Goal: Task Accomplishment & Management: Complete application form

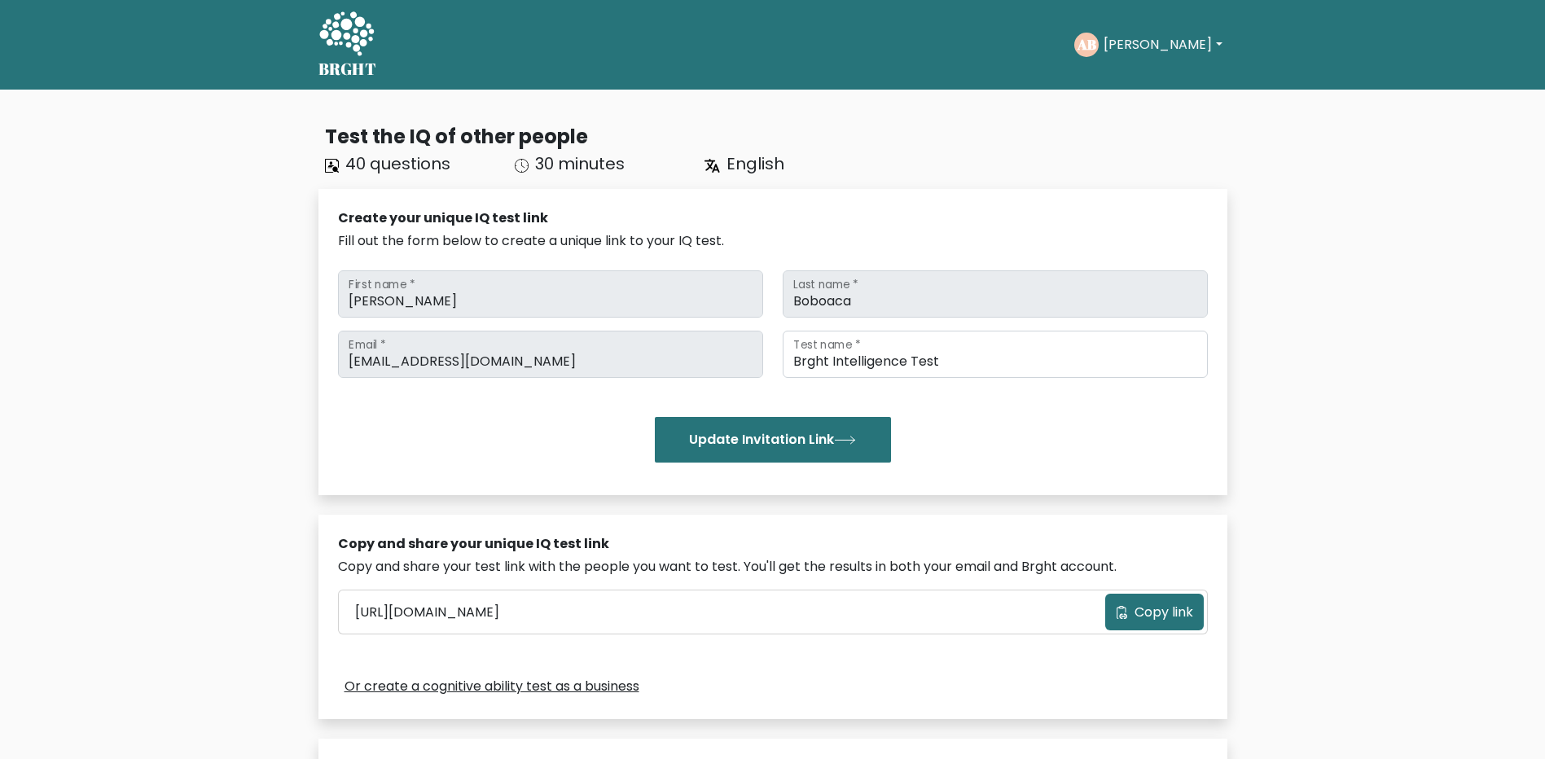
click at [1127, 46] on button "[PERSON_NAME]" at bounding box center [1163, 44] width 128 height 21
click at [1112, 109] on link "Profile" at bounding box center [1139, 105] width 129 height 26
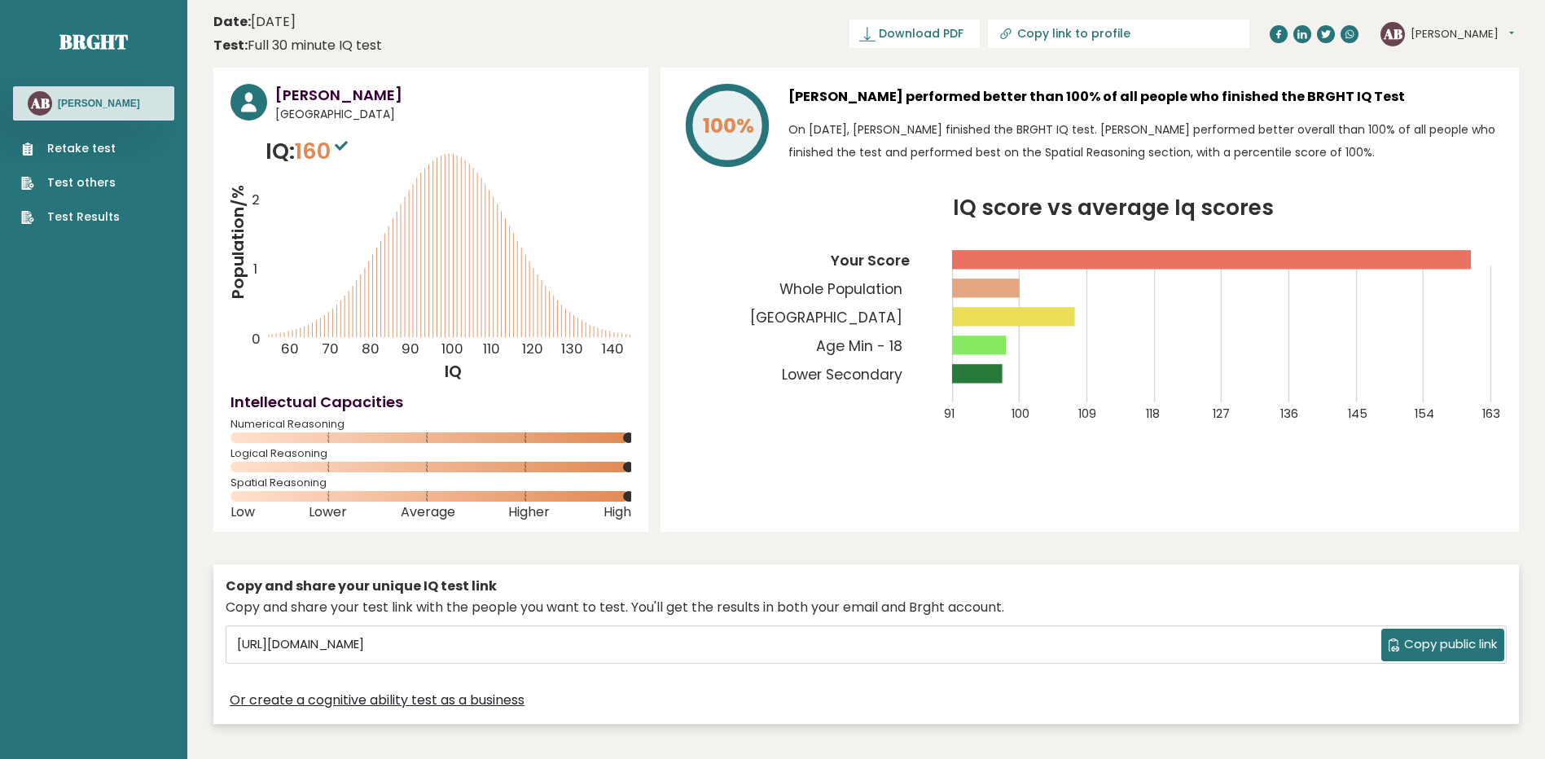
click at [80, 156] on link "Retake test" at bounding box center [70, 148] width 99 height 17
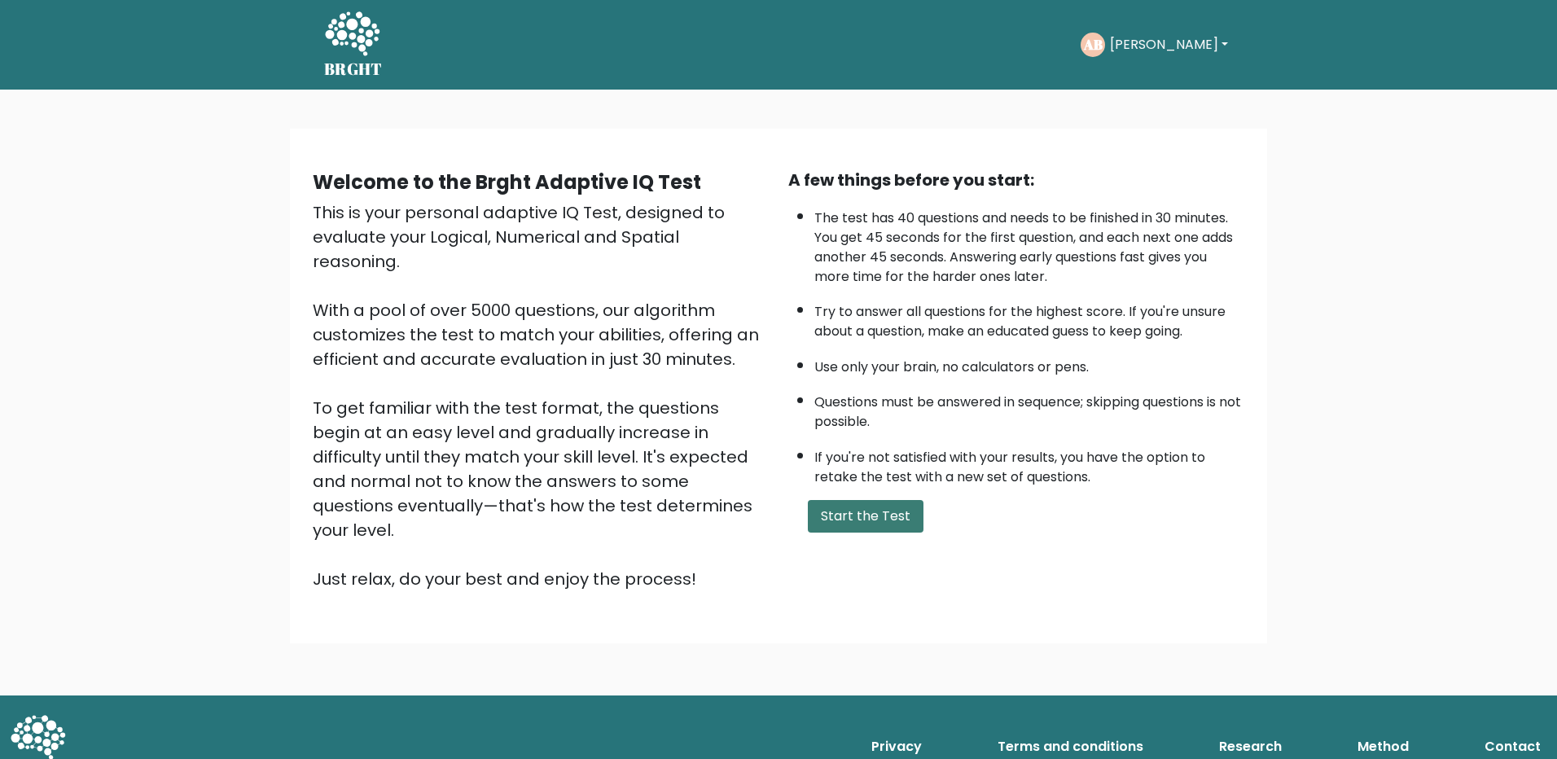
click at [877, 514] on button "Start the Test" at bounding box center [866, 516] width 116 height 33
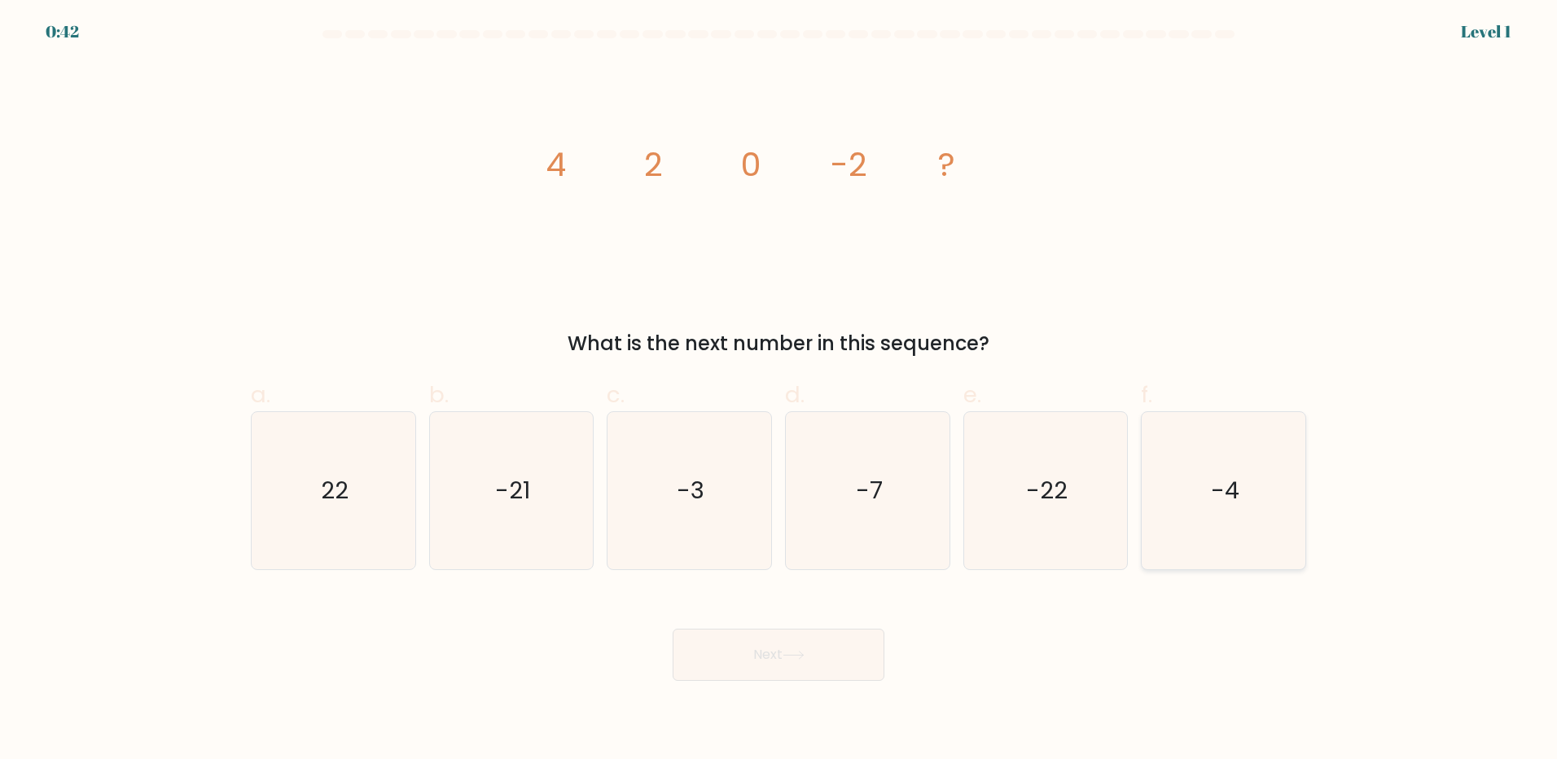
click at [1158, 468] on icon "-4" at bounding box center [1223, 490] width 157 height 157
click at [780, 390] on input "f. -4" at bounding box center [779, 385] width 1 height 11
radio input "true"
click at [685, 674] on button "Next" at bounding box center [779, 655] width 212 height 52
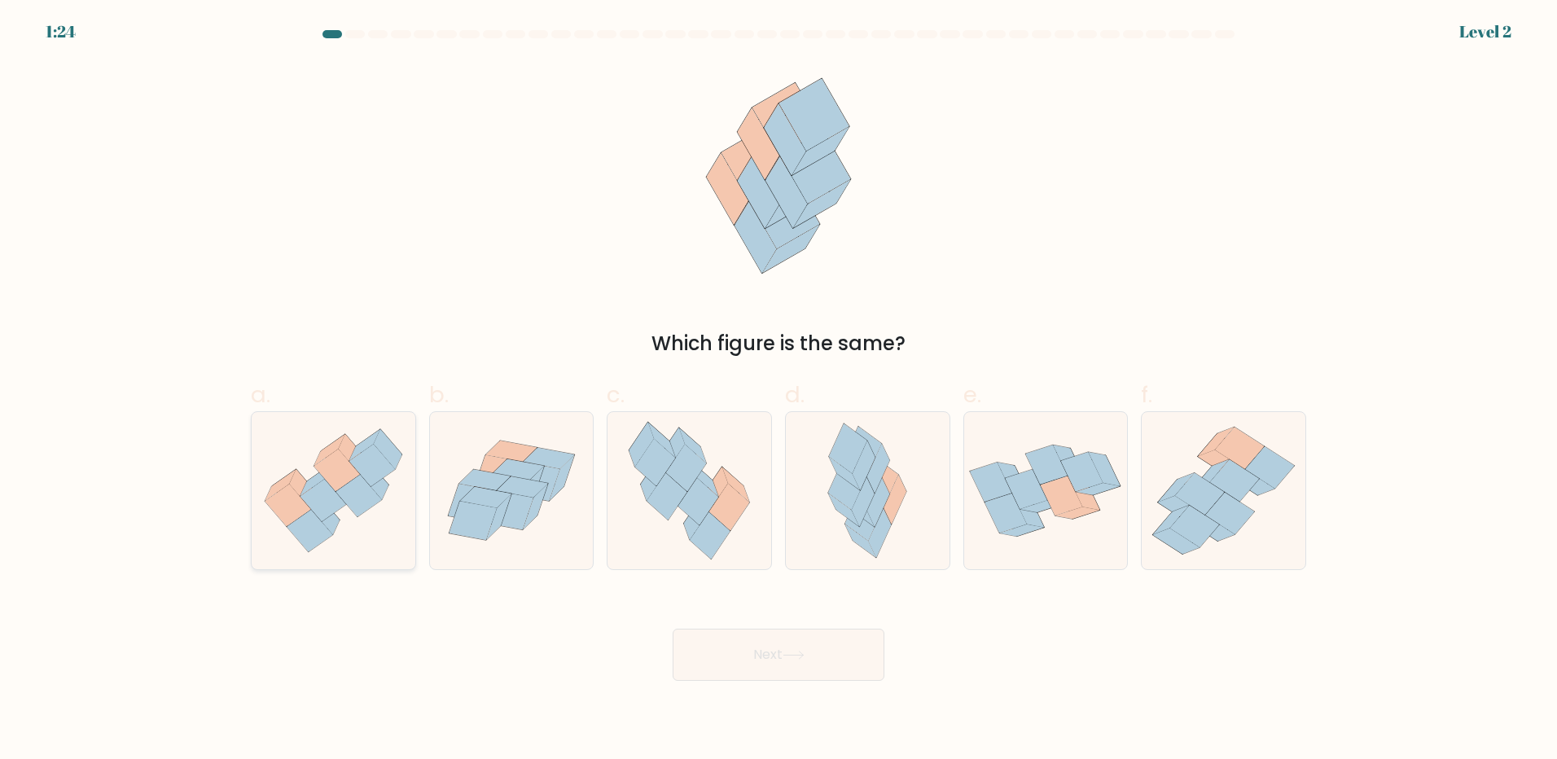
click at [315, 512] on icon at bounding box center [324, 500] width 46 height 42
click at [779, 390] on input "a." at bounding box center [779, 385] width 1 height 11
radio input "true"
click at [801, 666] on button "Next" at bounding box center [779, 655] width 212 height 52
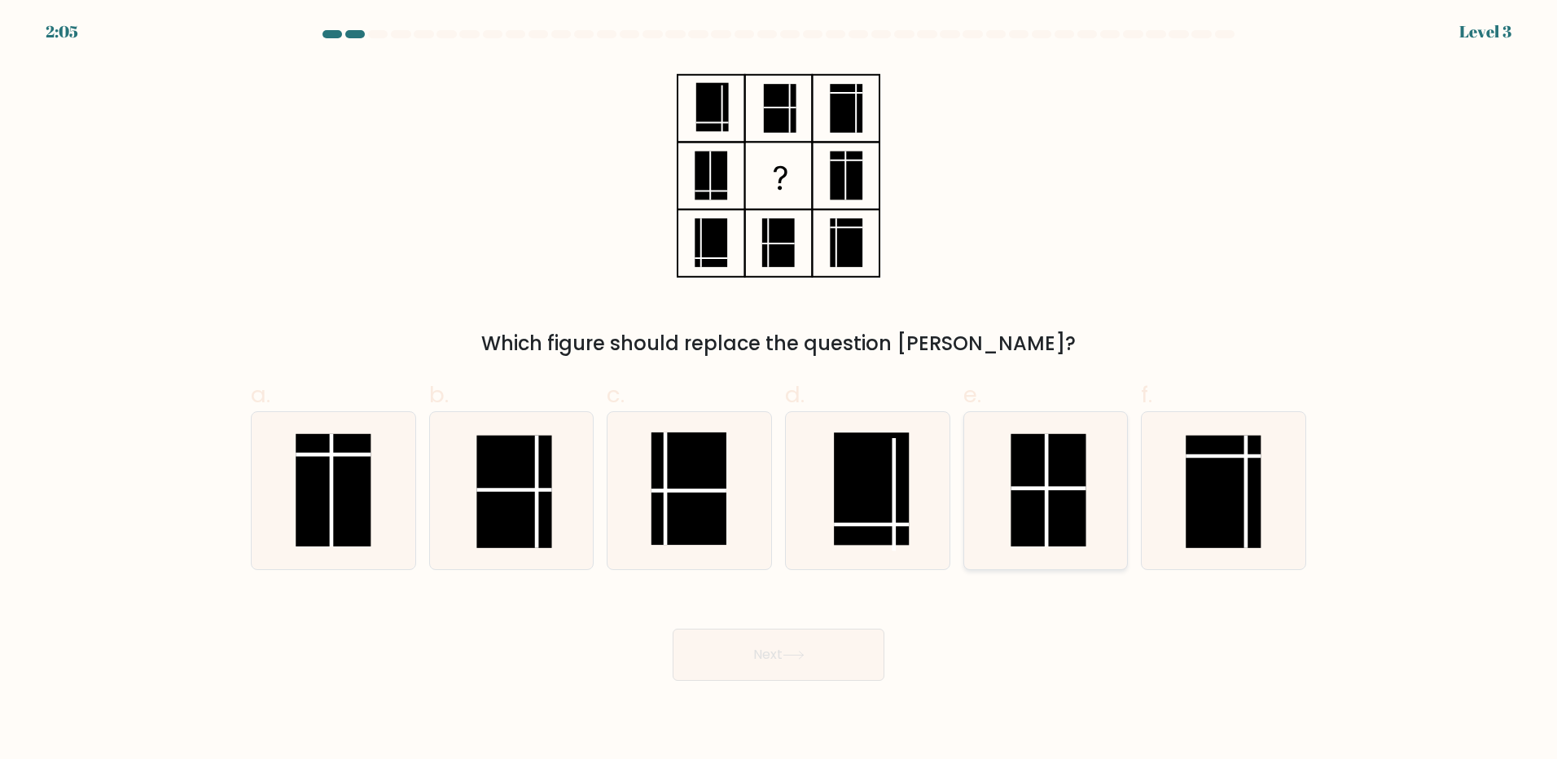
click at [1039, 488] on line at bounding box center [1049, 488] width 75 height 0
click at [780, 390] on input "e." at bounding box center [779, 385] width 1 height 11
radio input "true"
click at [722, 642] on button "Next" at bounding box center [779, 655] width 212 height 52
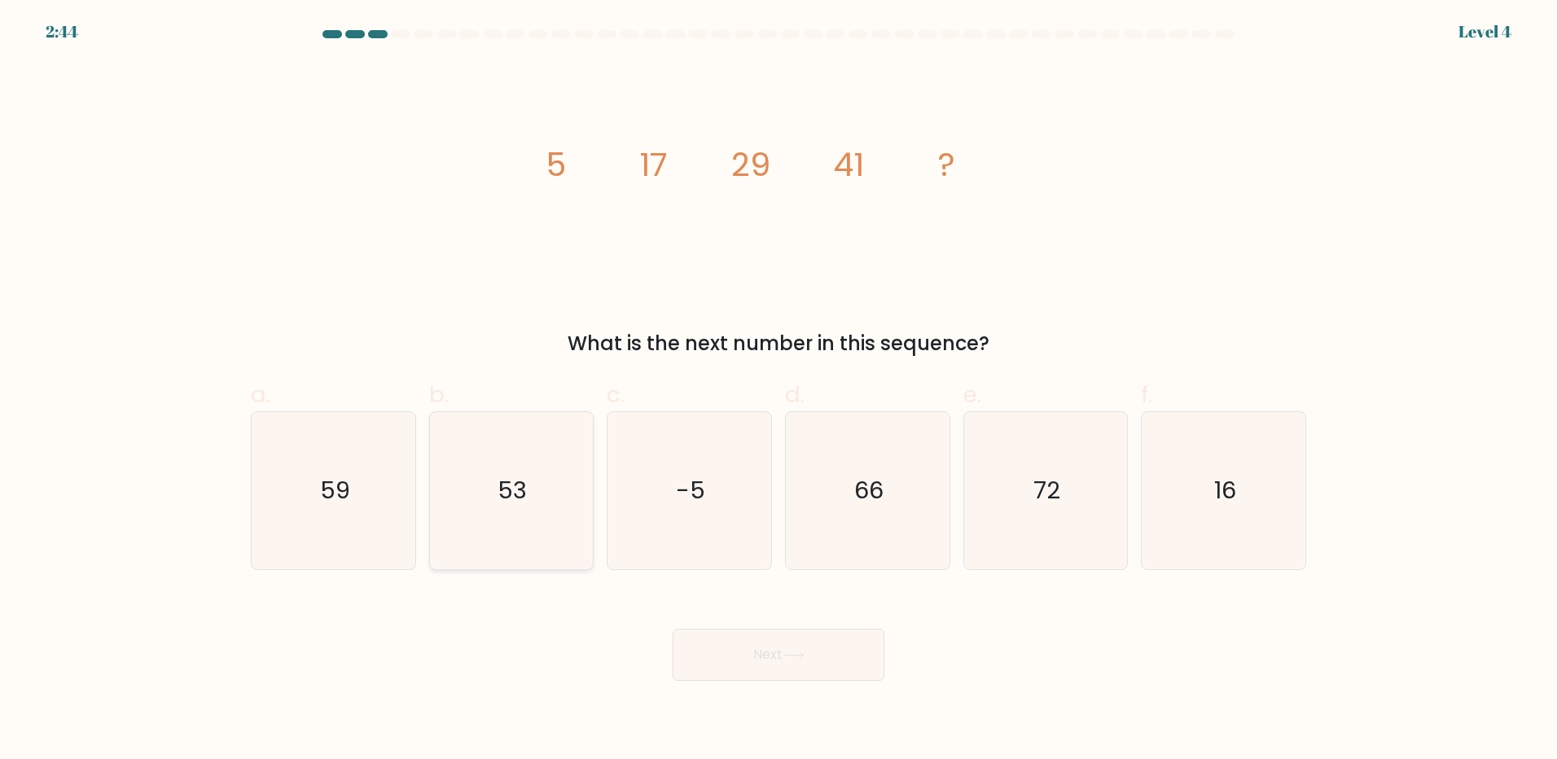
click at [515, 507] on icon "53" at bounding box center [511, 490] width 157 height 157
click at [779, 390] on input "b. 53" at bounding box center [779, 385] width 1 height 11
radio input "true"
click at [759, 691] on body "2:43 Level 4" at bounding box center [778, 379] width 1557 height 759
click at [759, 674] on button "Next" at bounding box center [779, 655] width 212 height 52
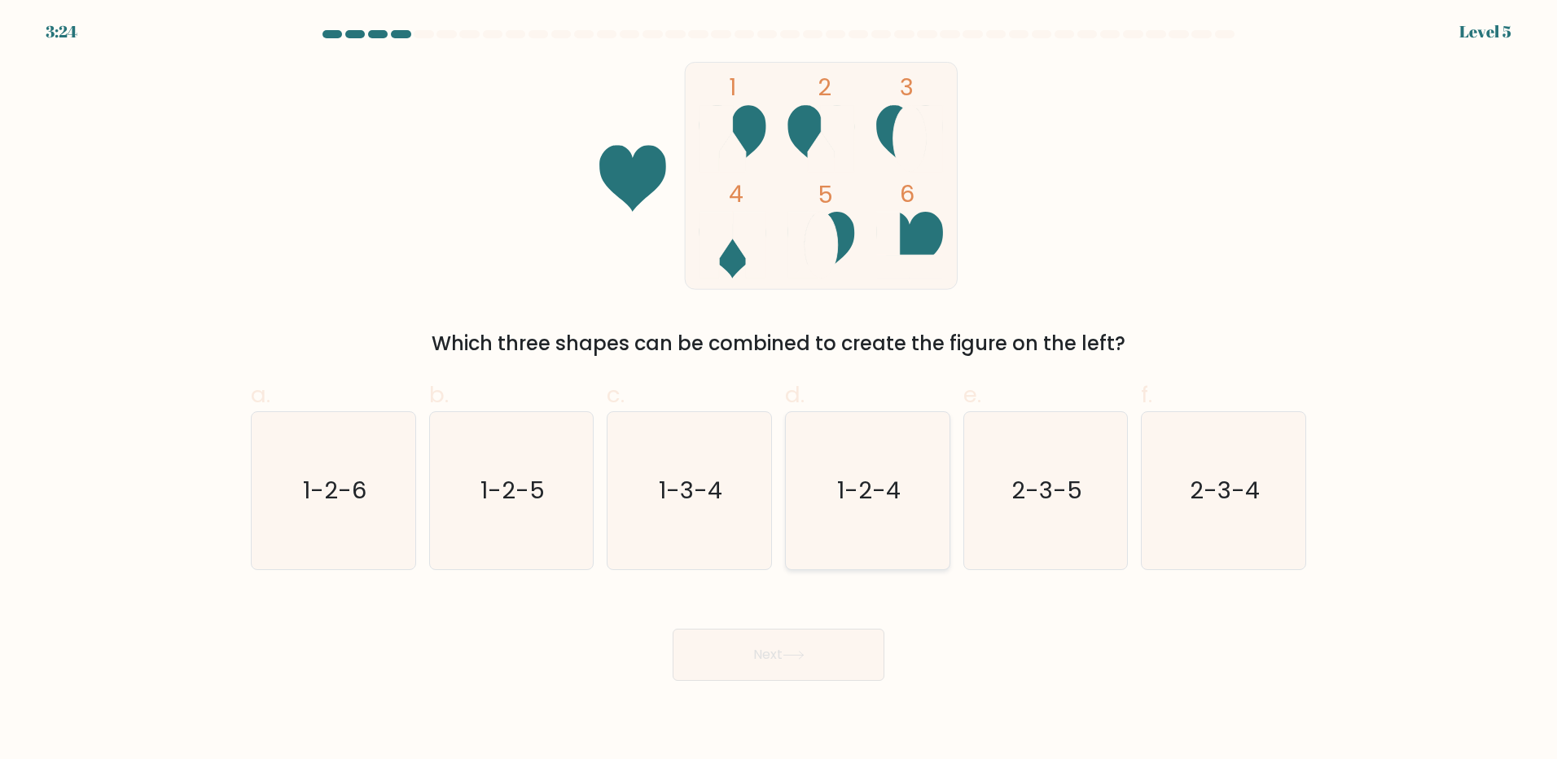
click at [879, 508] on icon "1-2-4" at bounding box center [867, 490] width 157 height 157
click at [780, 390] on input "d. 1-2-4" at bounding box center [779, 385] width 1 height 11
radio input "true"
click at [794, 659] on icon at bounding box center [794, 655] width 22 height 9
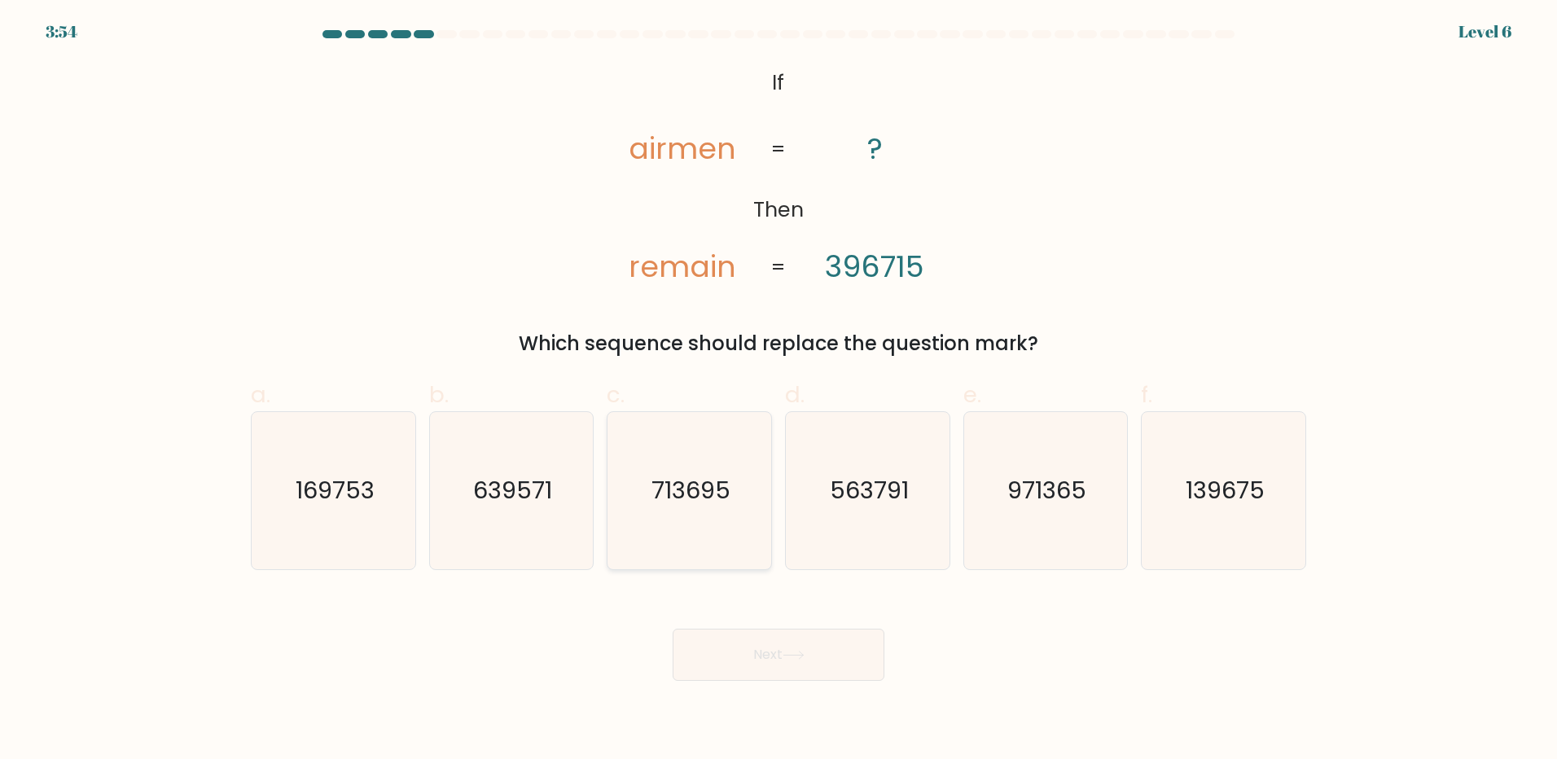
click at [686, 524] on icon "713695" at bounding box center [689, 490] width 157 height 157
click at [779, 390] on input "c. 713695" at bounding box center [779, 385] width 1 height 11
radio input "true"
click at [738, 639] on button "Next" at bounding box center [779, 655] width 212 height 52
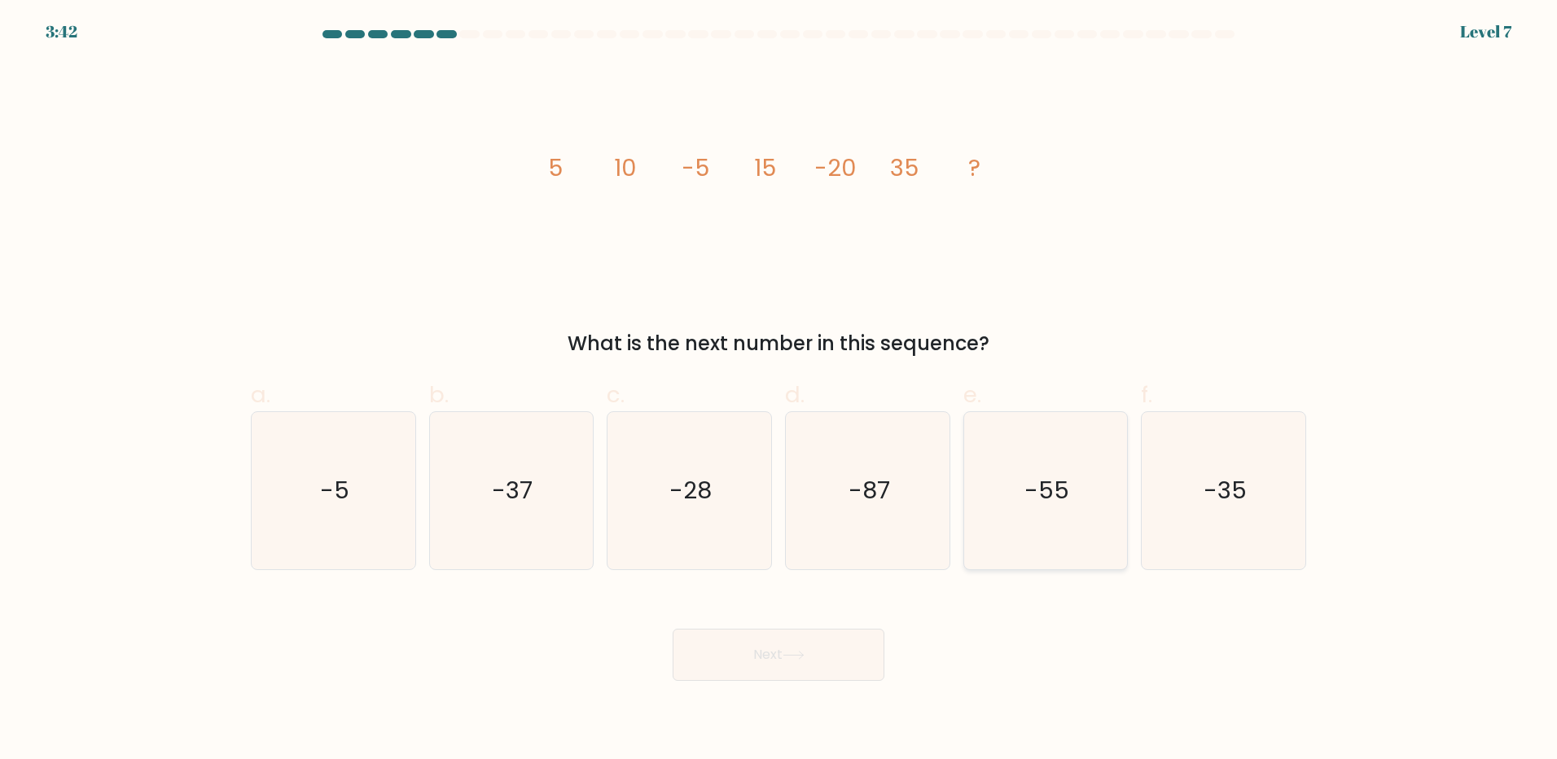
click at [1087, 560] on icon "-55" at bounding box center [1045, 490] width 157 height 157
click at [780, 390] on input "e. -55" at bounding box center [779, 385] width 1 height 11
radio input "true"
click at [854, 638] on button "Next" at bounding box center [779, 655] width 212 height 52
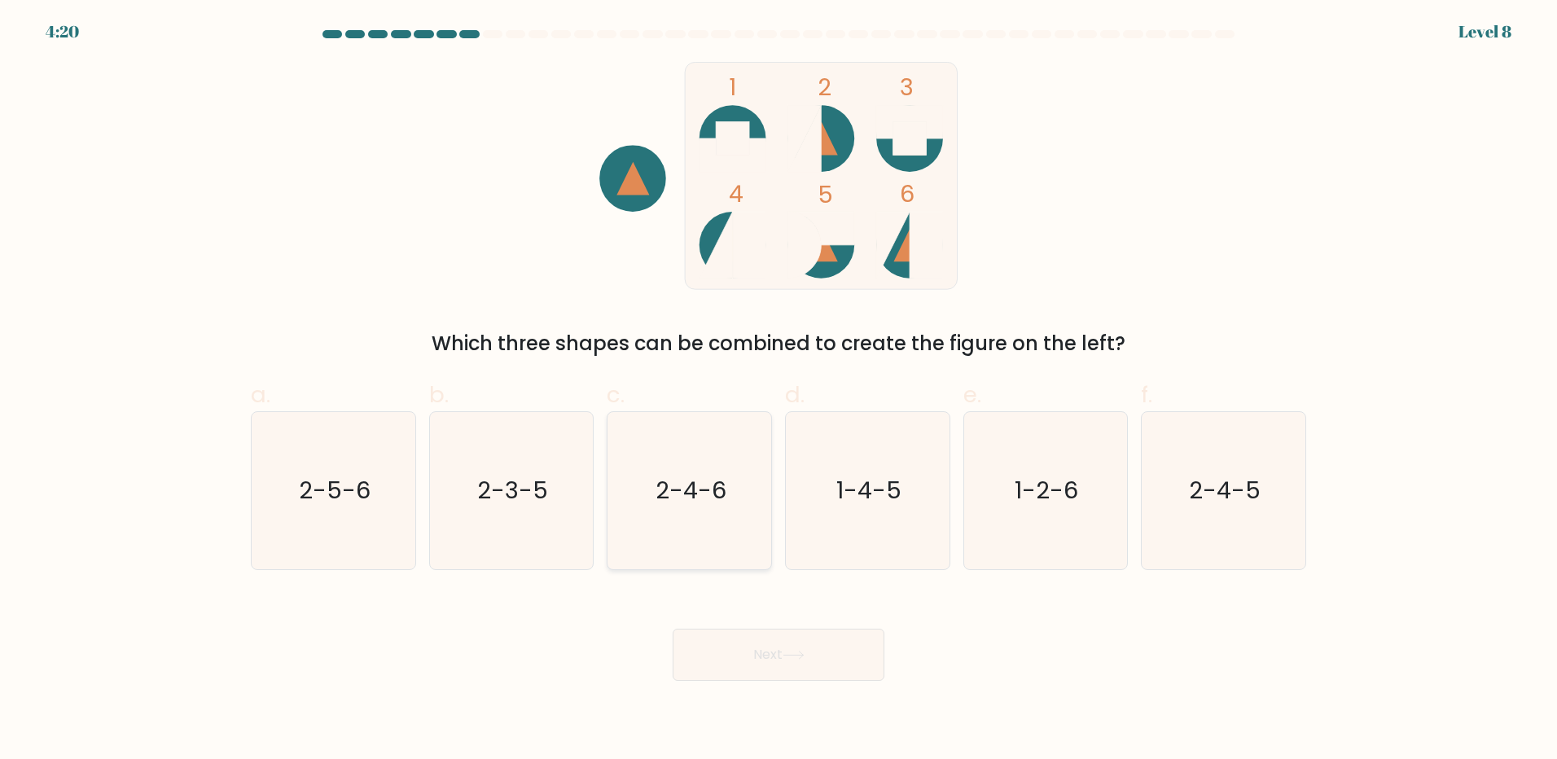
click at [706, 534] on icon "2-4-6" at bounding box center [689, 490] width 157 height 157
click at [779, 390] on input "c. 2-4-6" at bounding box center [779, 385] width 1 height 11
radio input "true"
click at [771, 662] on button "Next" at bounding box center [779, 655] width 212 height 52
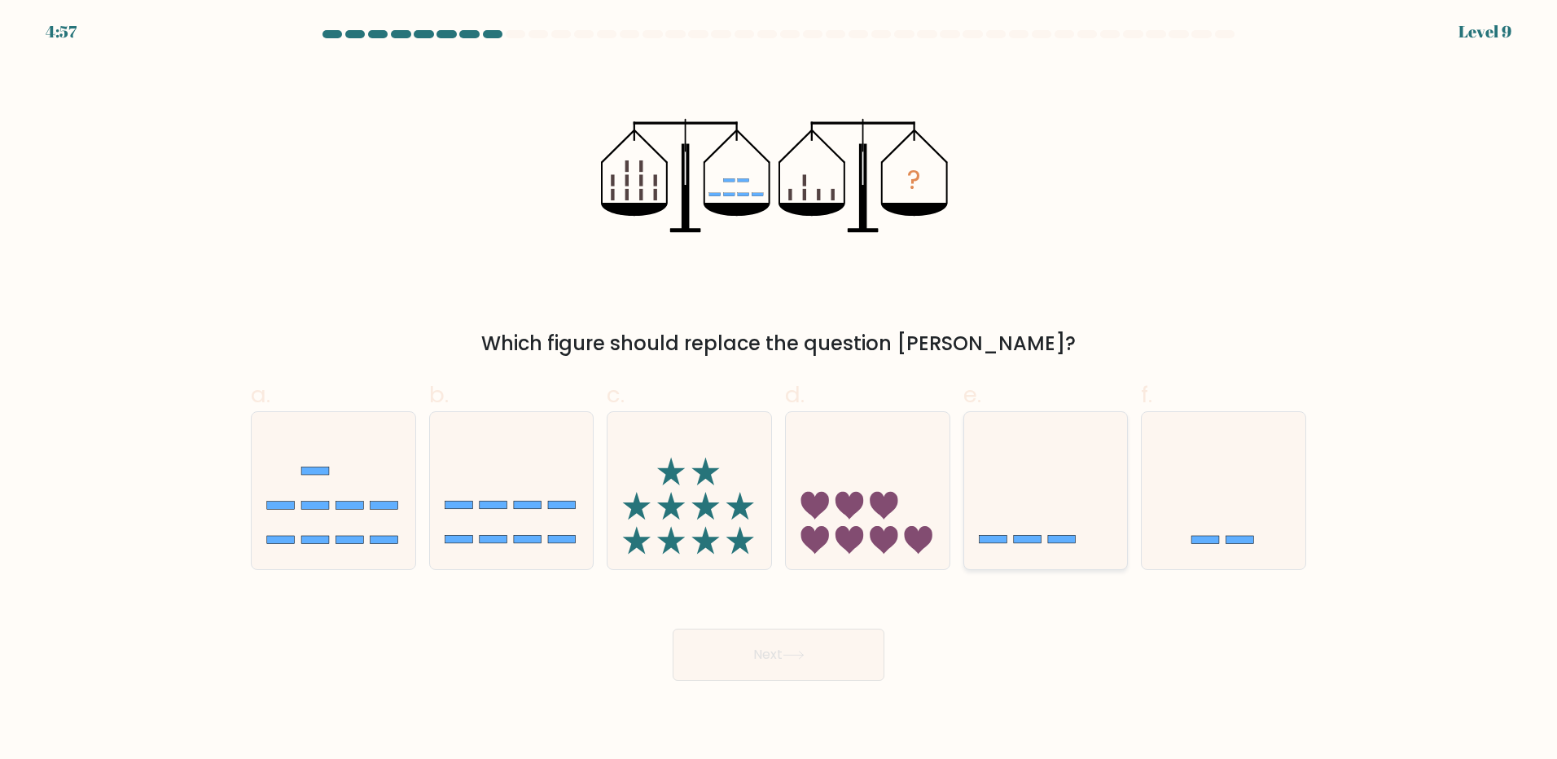
drag, startPoint x: 1075, startPoint y: 487, endPoint x: 793, endPoint y: 691, distance: 347.7
click at [1073, 490] on icon at bounding box center [1046, 490] width 164 height 135
click at [780, 390] on input "e." at bounding box center [779, 385] width 1 height 11
radio input "true"
click at [780, 697] on body "4:56 Level 9" at bounding box center [778, 379] width 1557 height 759
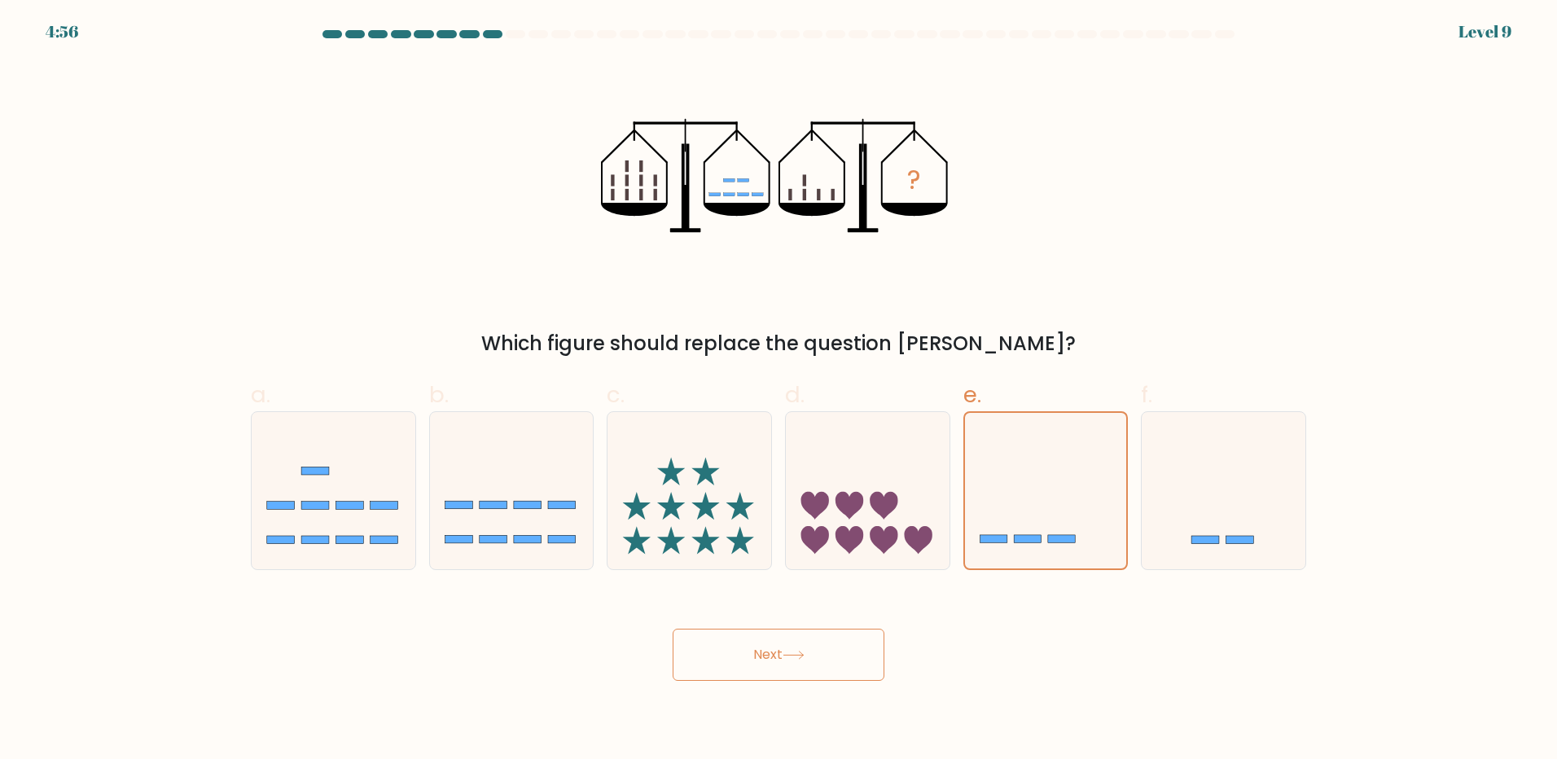
drag, startPoint x: 786, startPoint y: 666, endPoint x: 1164, endPoint y: 664, distance: 378.0
click at [787, 666] on button "Next" at bounding box center [779, 655] width 212 height 52
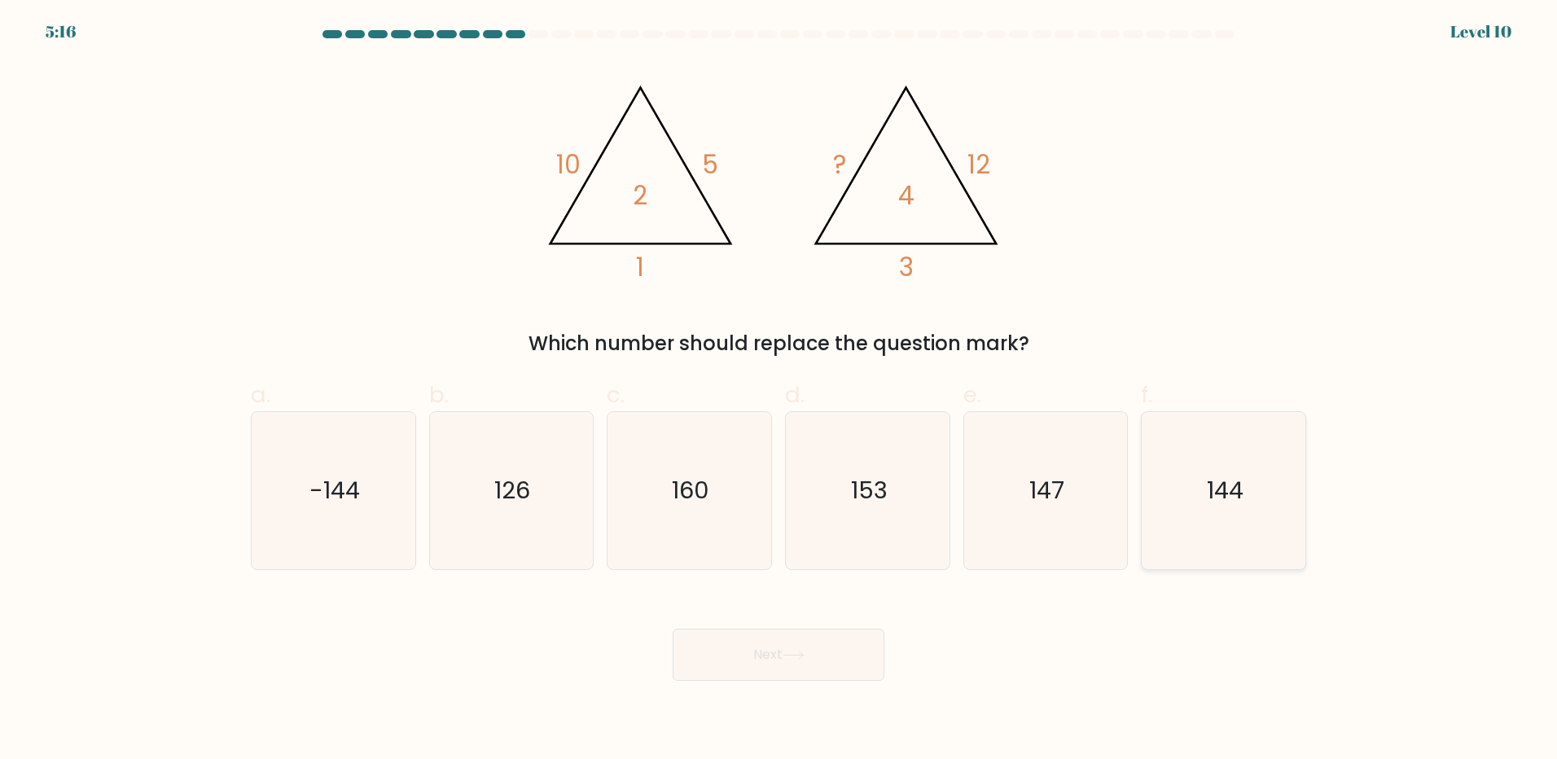
click at [1205, 502] on icon "144" at bounding box center [1223, 490] width 157 height 157
click at [780, 390] on input "f. 144" at bounding box center [779, 385] width 1 height 11
radio input "true"
click at [876, 650] on button "Next" at bounding box center [779, 655] width 212 height 52
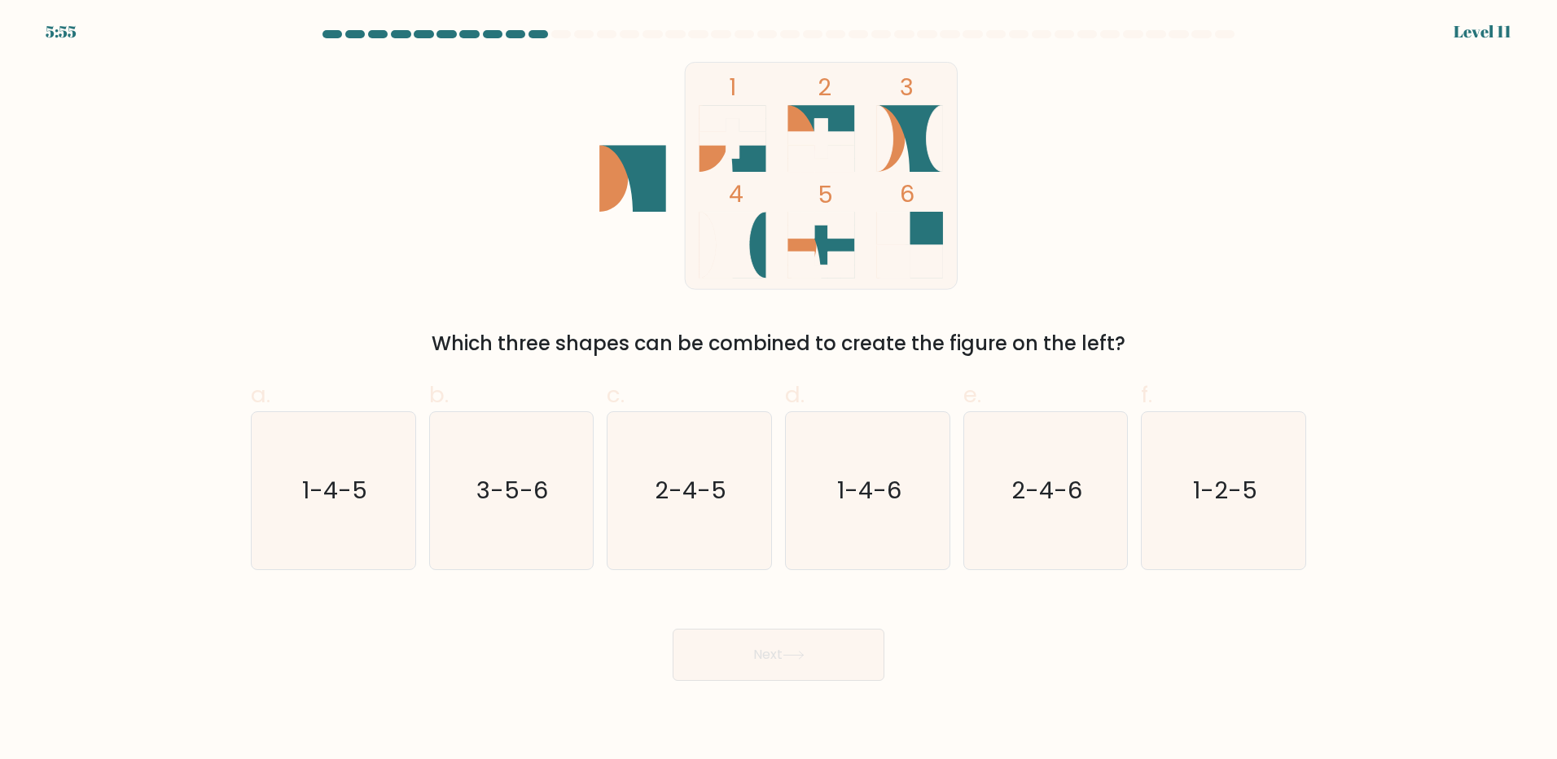
drag, startPoint x: 1243, startPoint y: 507, endPoint x: 674, endPoint y: 658, distance: 589.0
click at [1243, 508] on icon "1-2-5" at bounding box center [1223, 490] width 157 height 157
click at [780, 390] on input "f. 1-2-5" at bounding box center [779, 385] width 1 height 11
radio input "true"
click at [711, 672] on button "Next" at bounding box center [779, 655] width 212 height 52
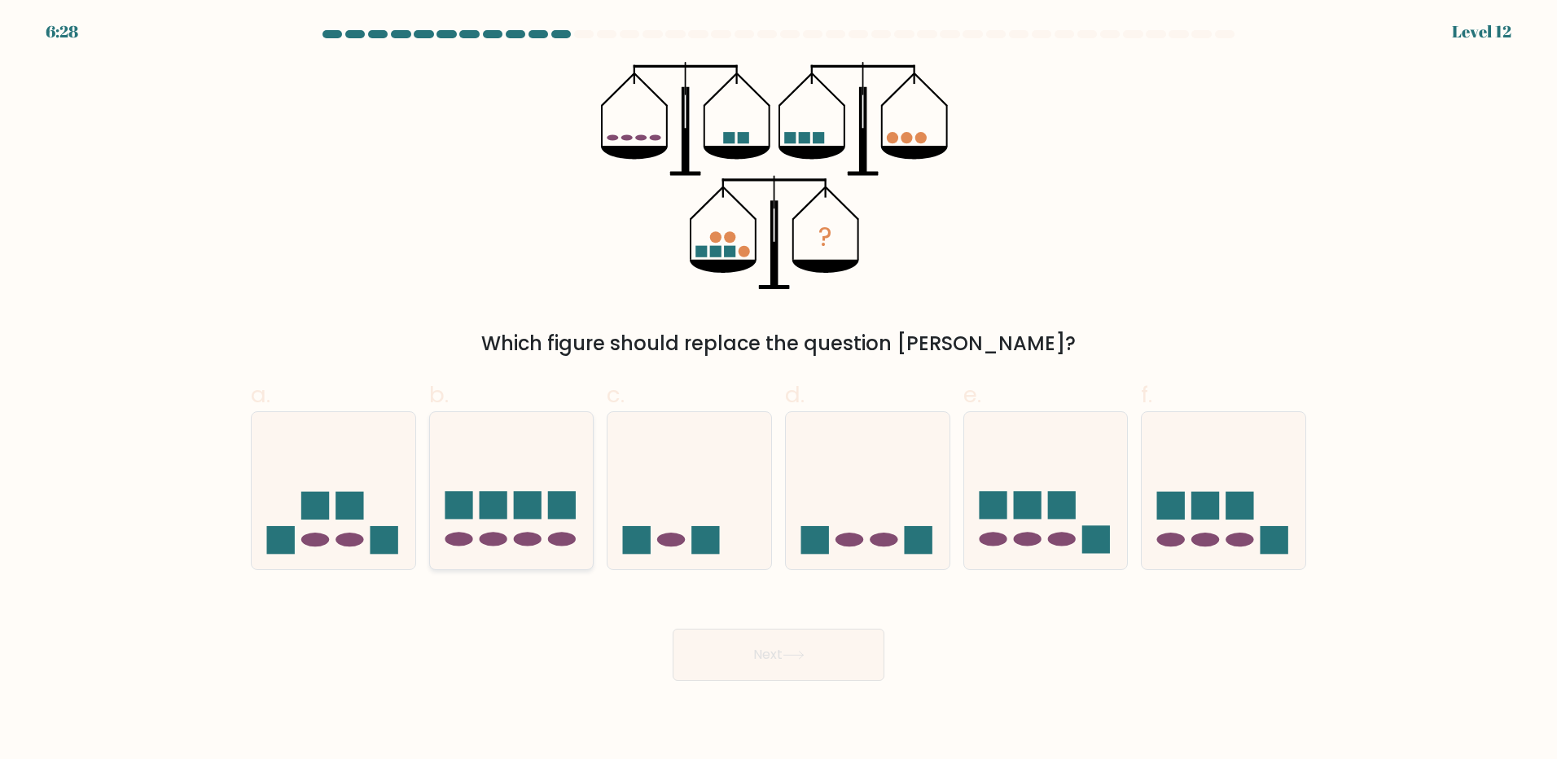
click at [530, 521] on icon at bounding box center [512, 490] width 164 height 135
click at [779, 390] on input "b." at bounding box center [779, 385] width 1 height 11
radio input "true"
click at [837, 666] on button "Next" at bounding box center [779, 655] width 212 height 52
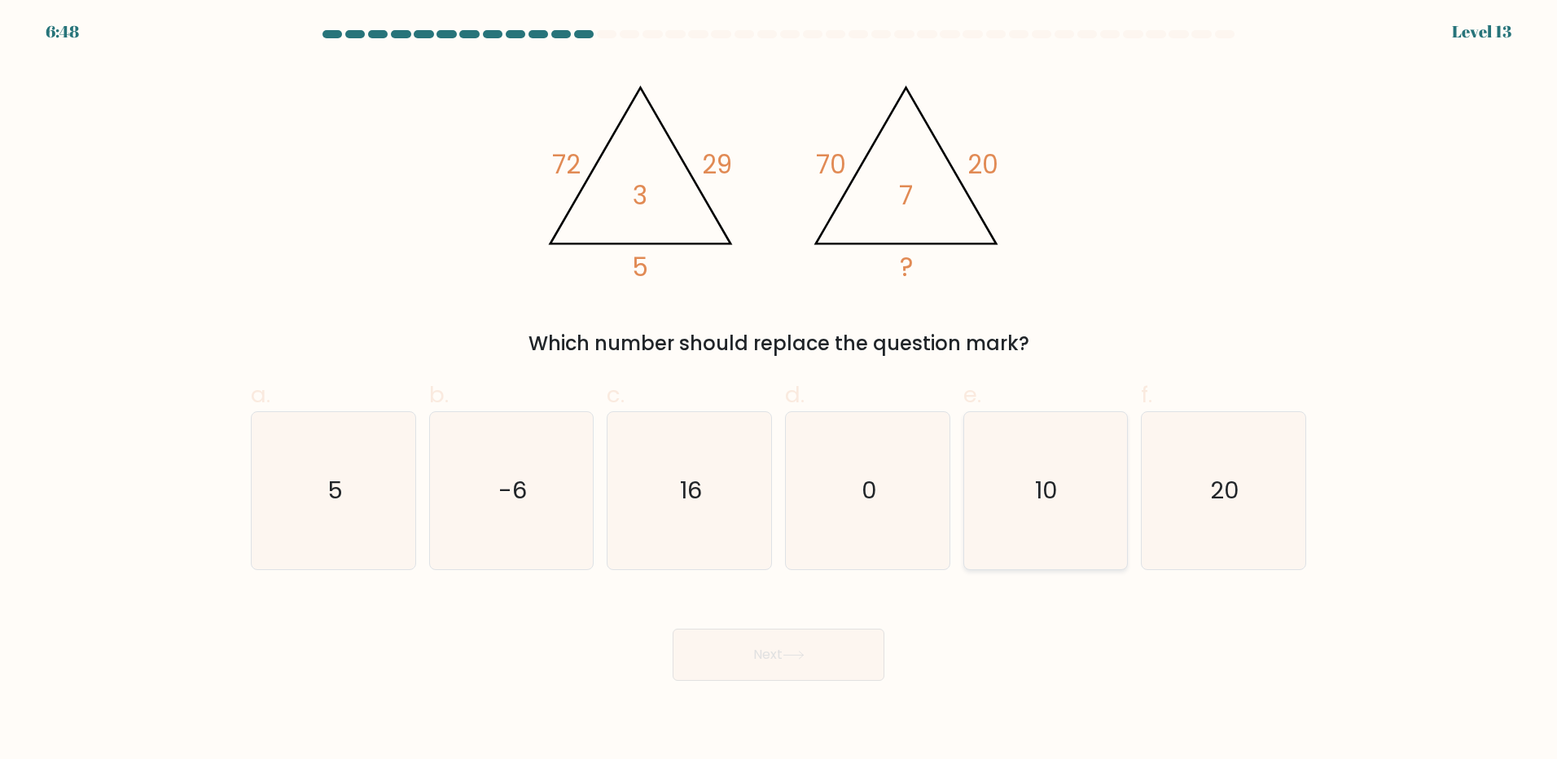
click at [1087, 513] on icon "10" at bounding box center [1045, 490] width 157 height 157
click at [780, 390] on input "e. 10" at bounding box center [779, 385] width 1 height 11
radio input "true"
click at [854, 652] on button "Next" at bounding box center [779, 655] width 212 height 52
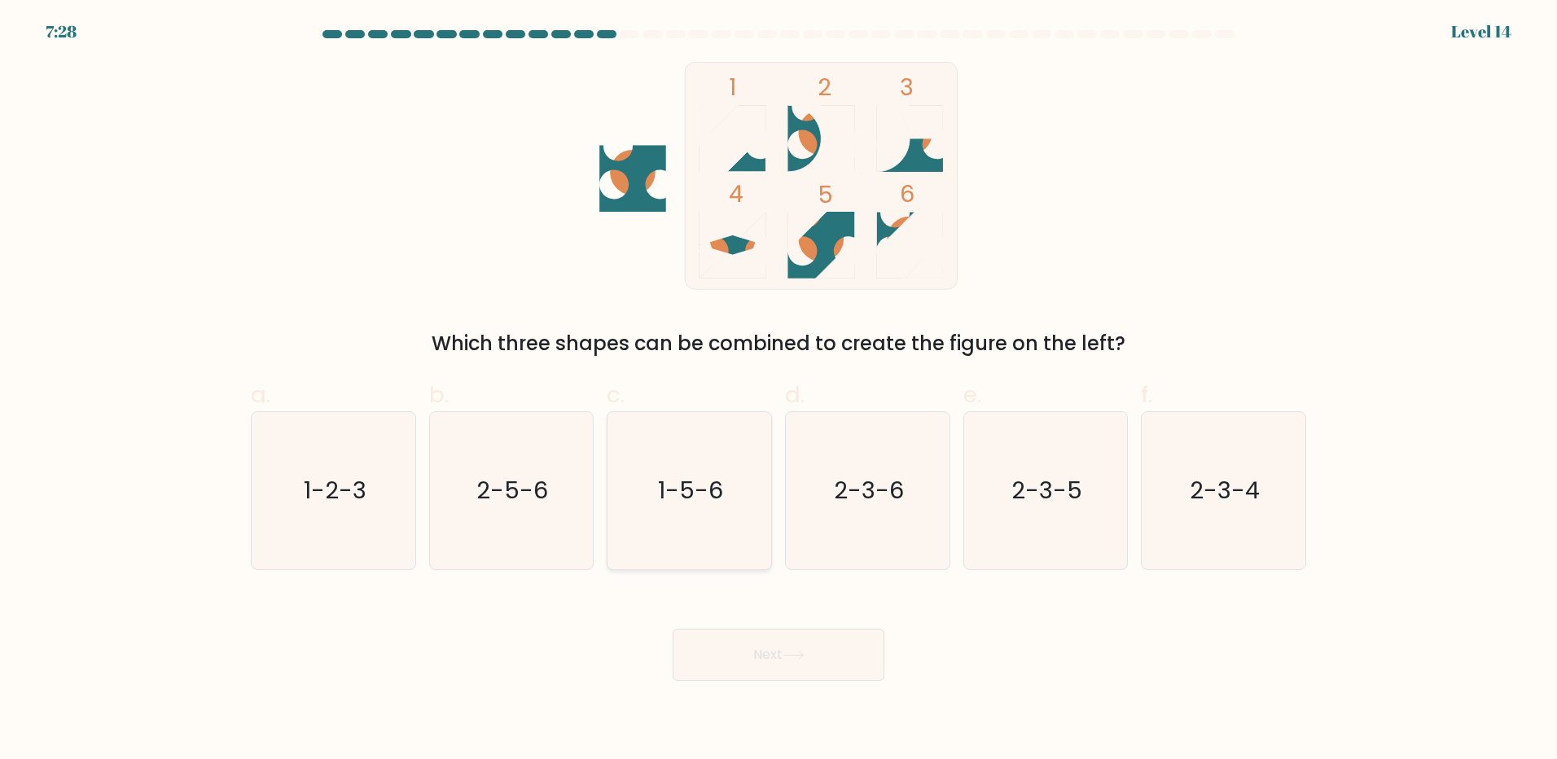
click at [696, 518] on icon "1-5-6" at bounding box center [689, 490] width 157 height 157
click at [779, 390] on input "c. 1-5-6" at bounding box center [779, 385] width 1 height 11
radio input "true"
click at [735, 656] on button "Next" at bounding box center [779, 655] width 212 height 52
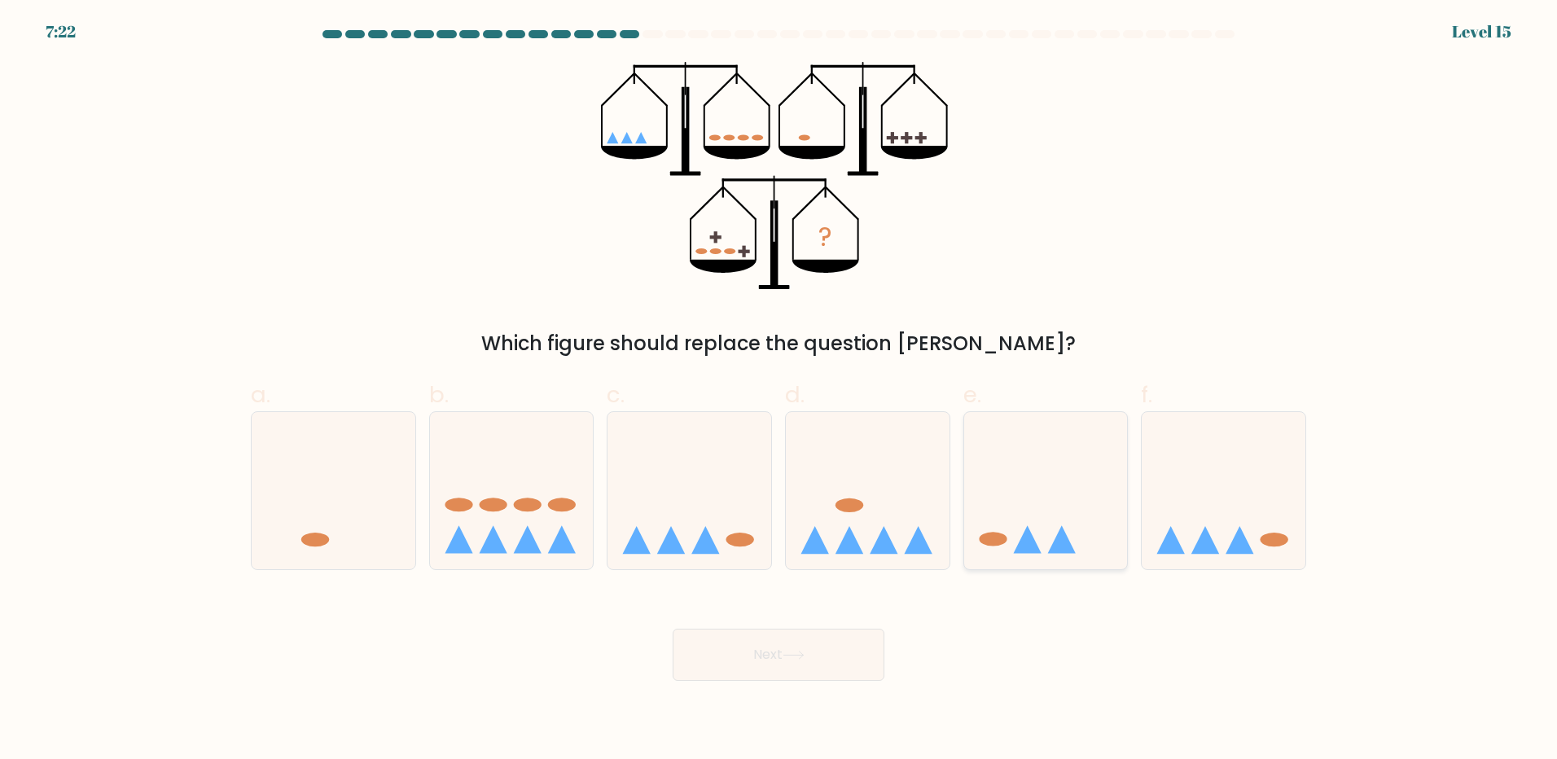
click at [1046, 538] on icon at bounding box center [1046, 490] width 164 height 135
click at [780, 390] on input "e." at bounding box center [779, 385] width 1 height 11
radio input "true"
click at [788, 673] on button "Next" at bounding box center [779, 655] width 212 height 52
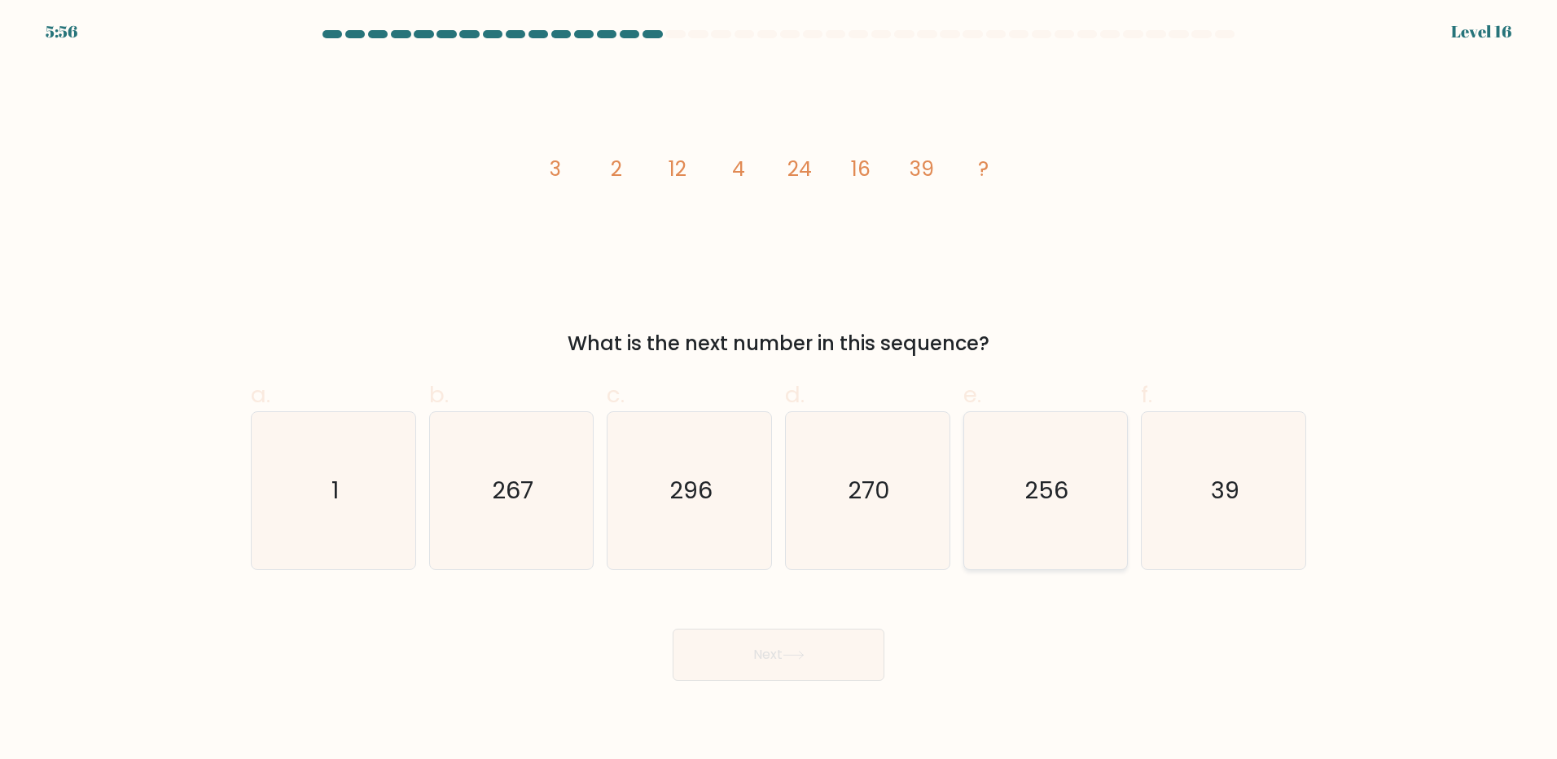
click at [1035, 460] on icon "256" at bounding box center [1045, 490] width 157 height 157
click at [780, 390] on input "e. 256" at bounding box center [779, 385] width 1 height 11
radio input "true"
click at [841, 644] on button "Next" at bounding box center [779, 655] width 212 height 52
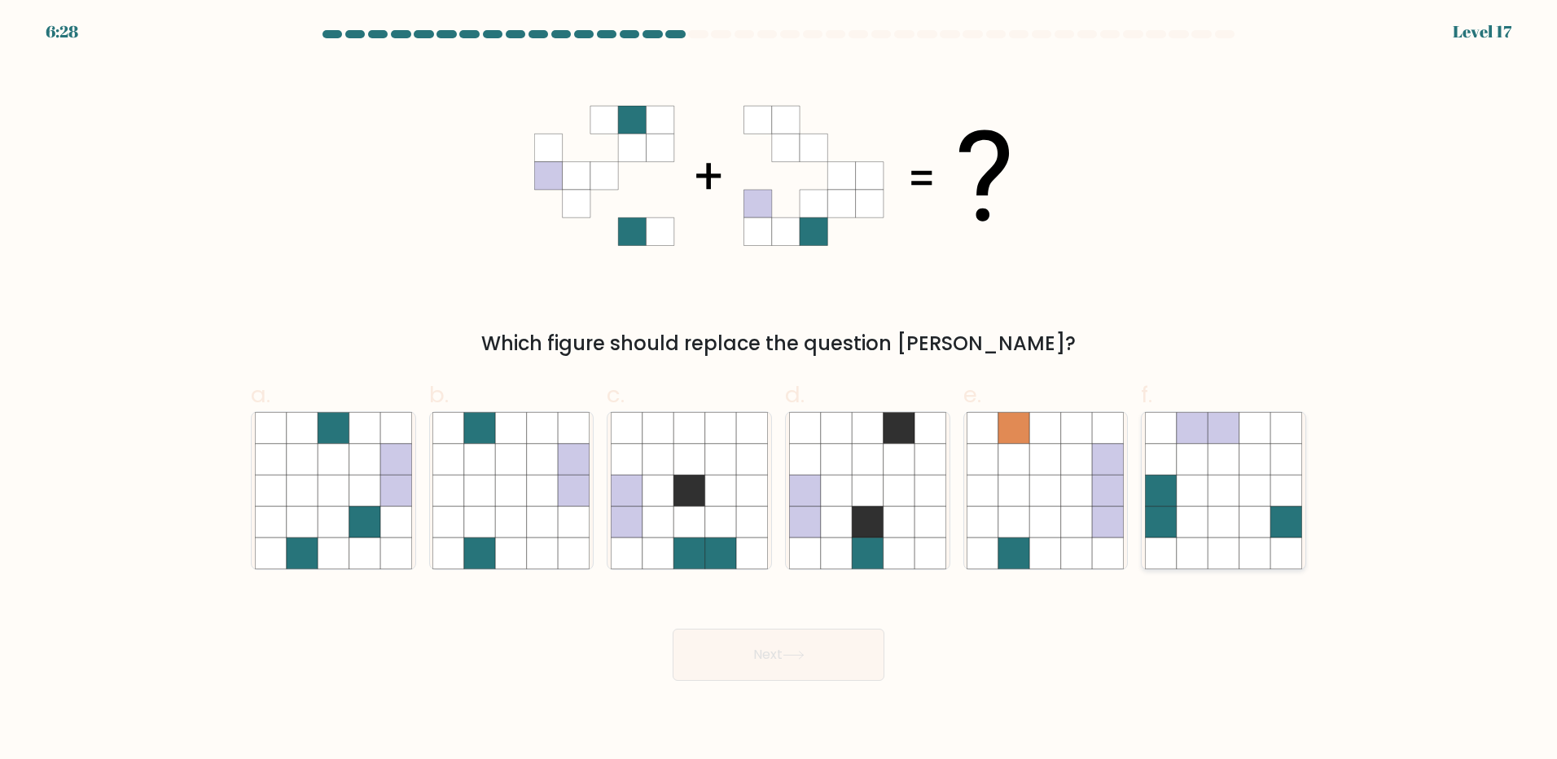
click at [1232, 517] on icon at bounding box center [1223, 522] width 31 height 31
click at [780, 390] on input "f." at bounding box center [779, 385] width 1 height 11
radio input "true"
click at [805, 674] on button "Next" at bounding box center [779, 655] width 212 height 52
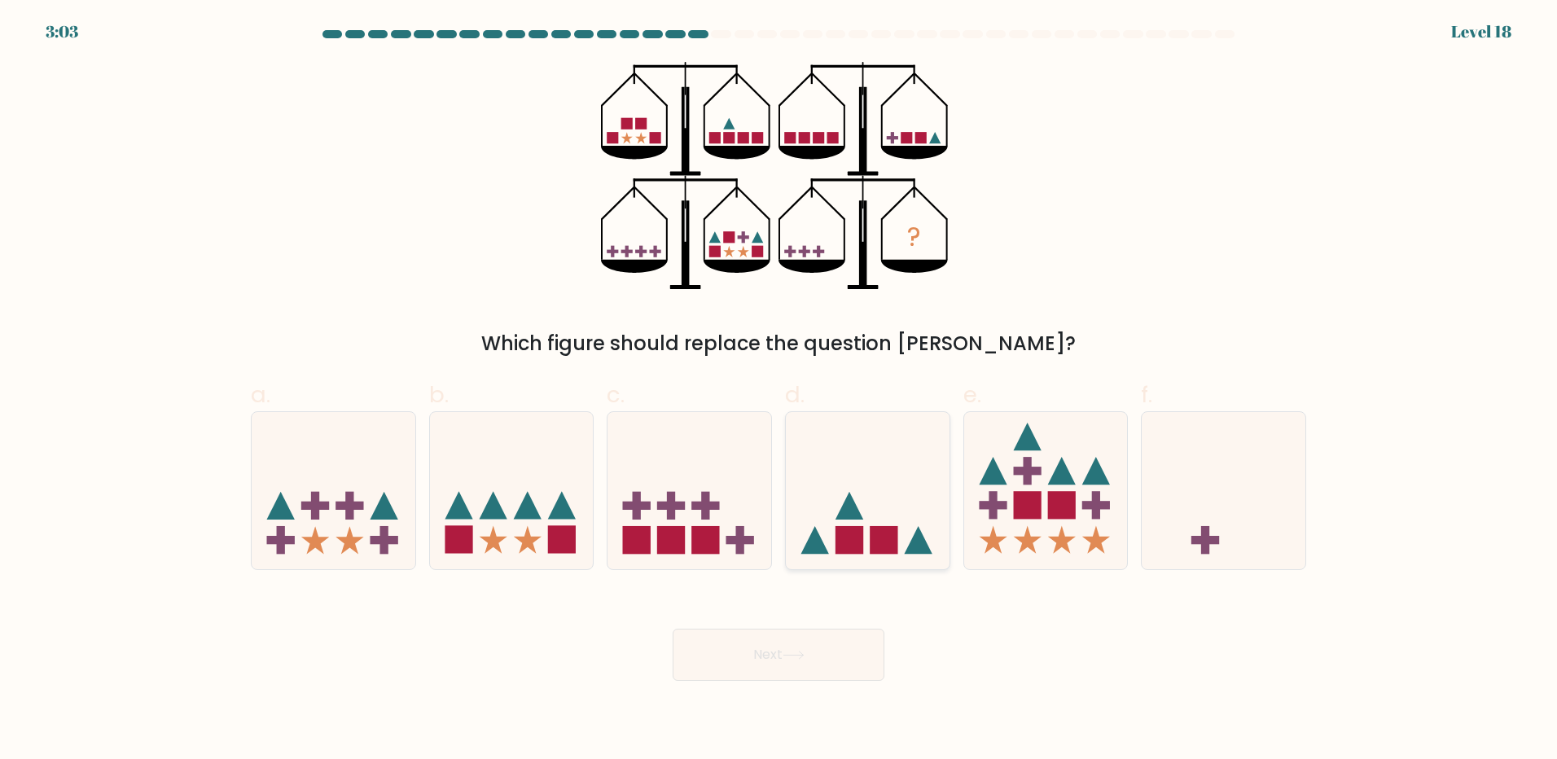
click at [843, 529] on rect at bounding box center [850, 540] width 28 height 28
click at [780, 390] on input "d." at bounding box center [779, 385] width 1 height 11
radio input "true"
click at [815, 655] on button "Next" at bounding box center [779, 655] width 212 height 52
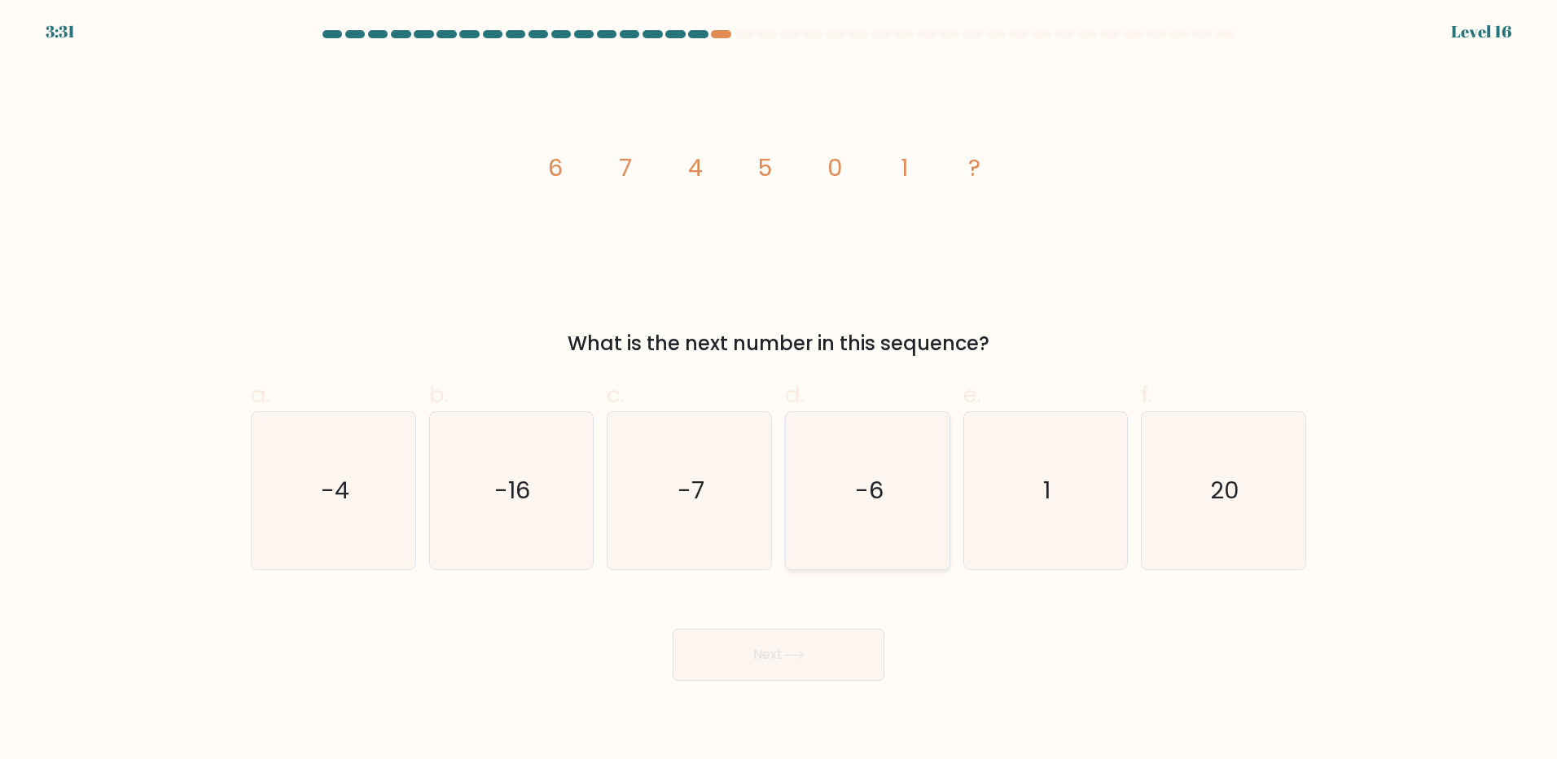
drag, startPoint x: 897, startPoint y: 516, endPoint x: 882, endPoint y: 544, distance: 31.3
click at [892, 526] on icon "-6" at bounding box center [867, 490] width 157 height 157
click at [780, 390] on input "d. -6" at bounding box center [779, 385] width 1 height 11
radio input "true"
click at [788, 640] on button "Next" at bounding box center [779, 655] width 212 height 52
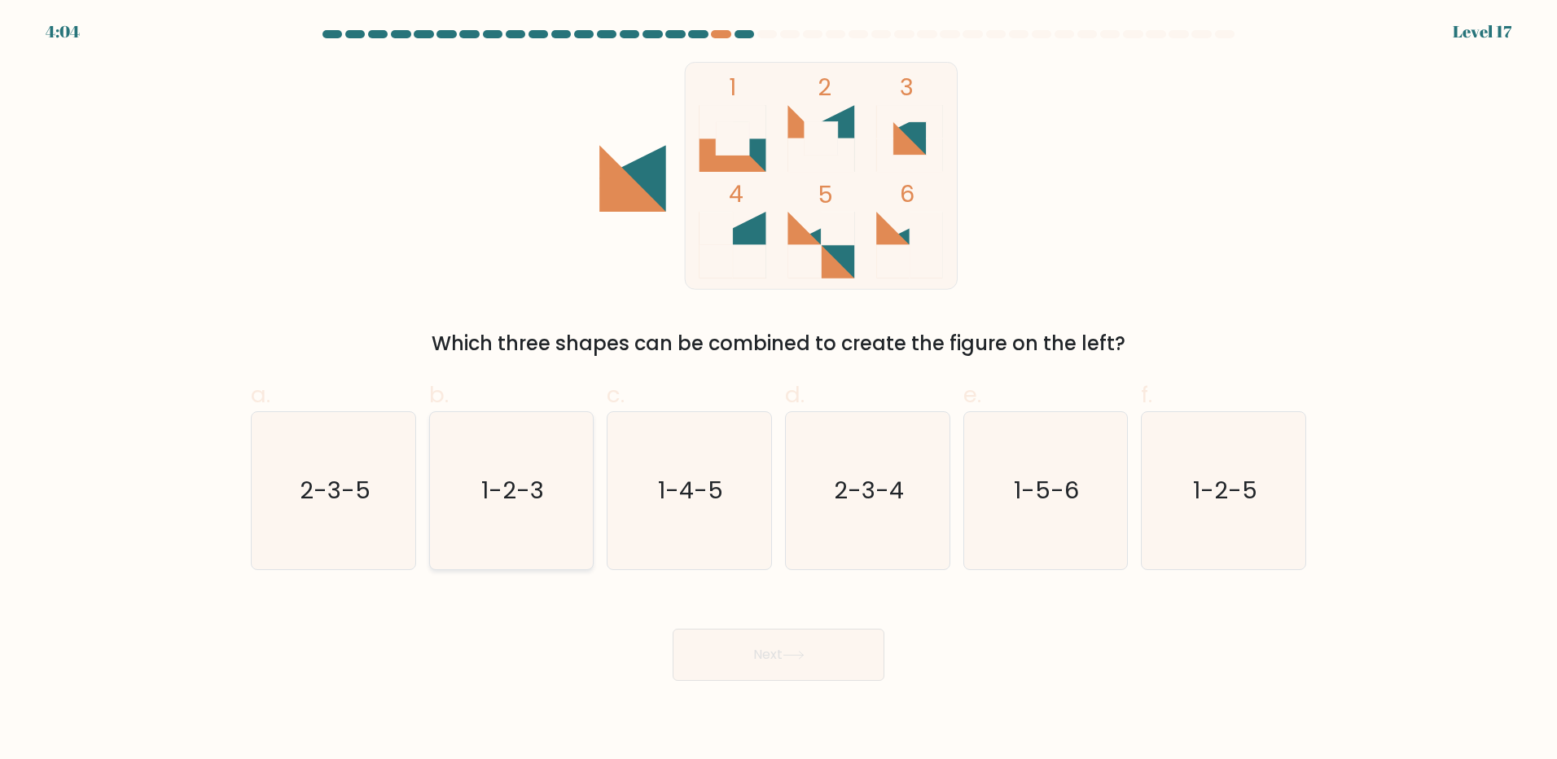
drag, startPoint x: 524, startPoint y: 502, endPoint x: 711, endPoint y: 641, distance: 233.5
click at [526, 502] on text "1-2-3" at bounding box center [512, 490] width 63 height 33
click at [779, 390] on input "b. 1-2-3" at bounding box center [779, 385] width 1 height 11
radio input "true"
click at [734, 649] on button "Next" at bounding box center [779, 655] width 212 height 52
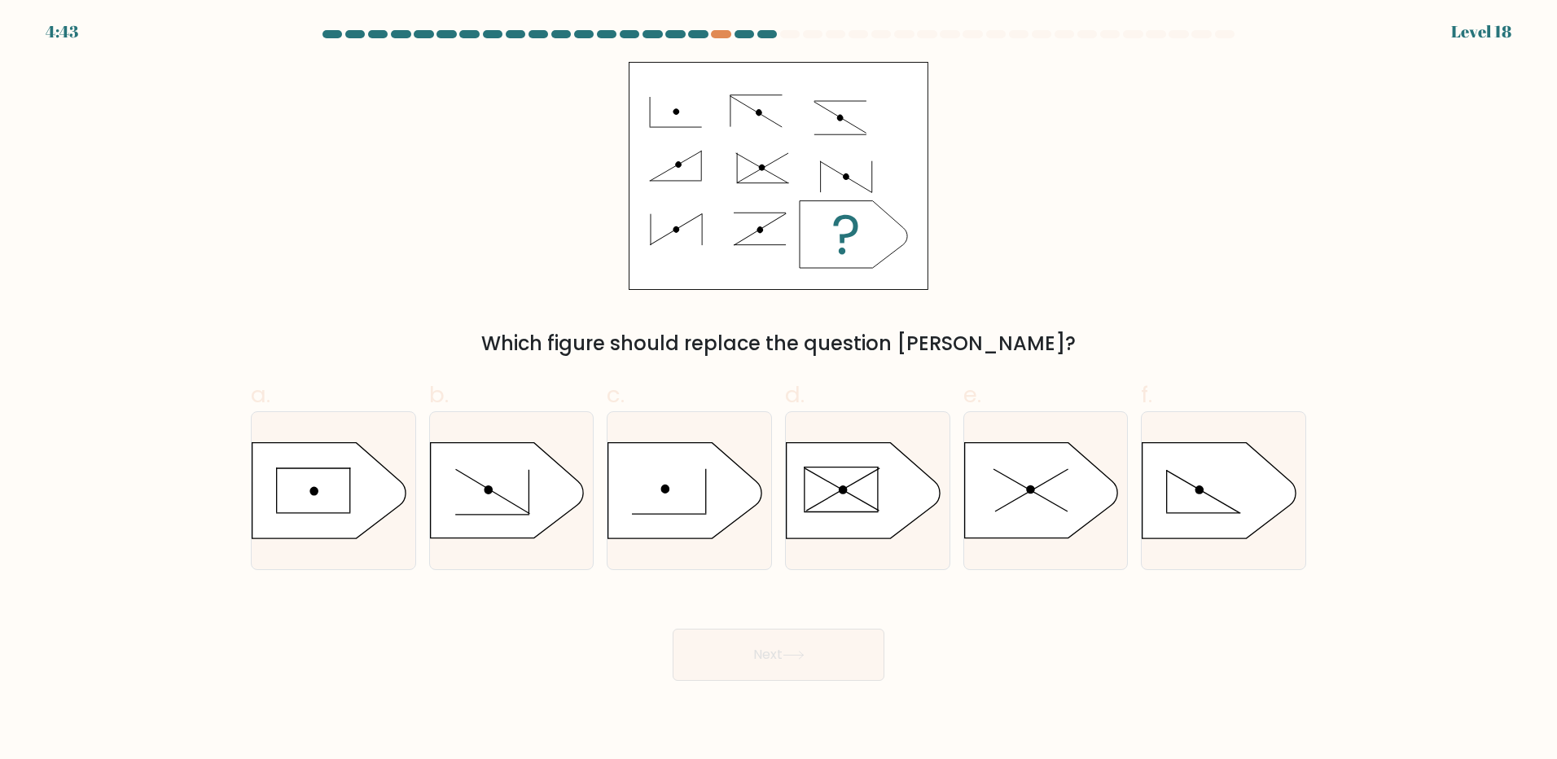
click at [244, 533] on div "a." at bounding box center [333, 474] width 178 height 192
click at [323, 531] on icon at bounding box center [329, 490] width 153 height 95
click at [779, 390] on input "a." at bounding box center [779, 385] width 1 height 11
radio input "true"
click at [840, 643] on button "Next" at bounding box center [779, 655] width 212 height 52
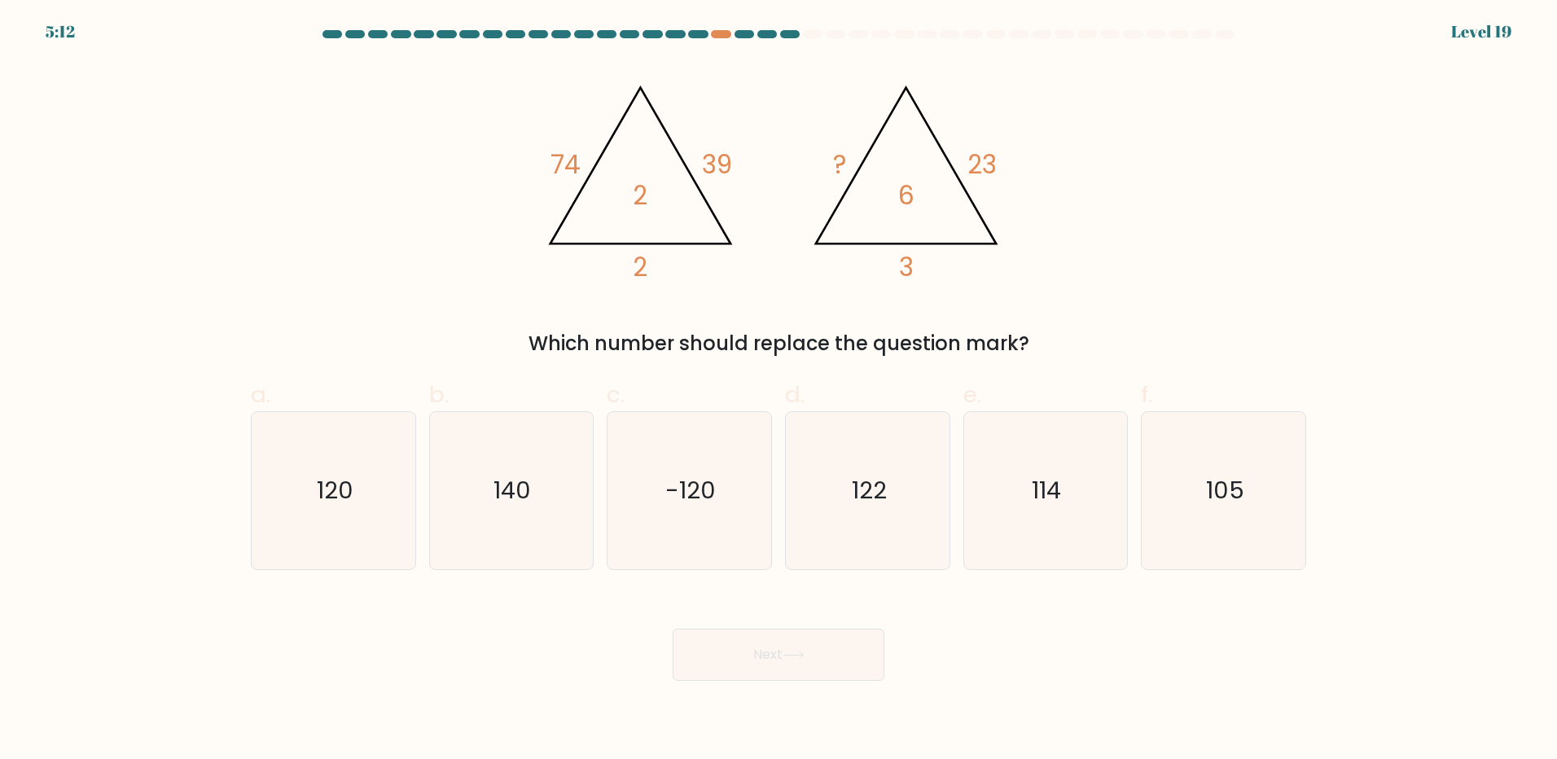
drag, startPoint x: 346, startPoint y: 535, endPoint x: 725, endPoint y: 612, distance: 386.4
click at [357, 535] on icon "120" at bounding box center [333, 490] width 157 height 157
click at [779, 390] on input "a. 120" at bounding box center [779, 385] width 1 height 11
radio input "true"
click at [821, 652] on button "Next" at bounding box center [779, 655] width 212 height 52
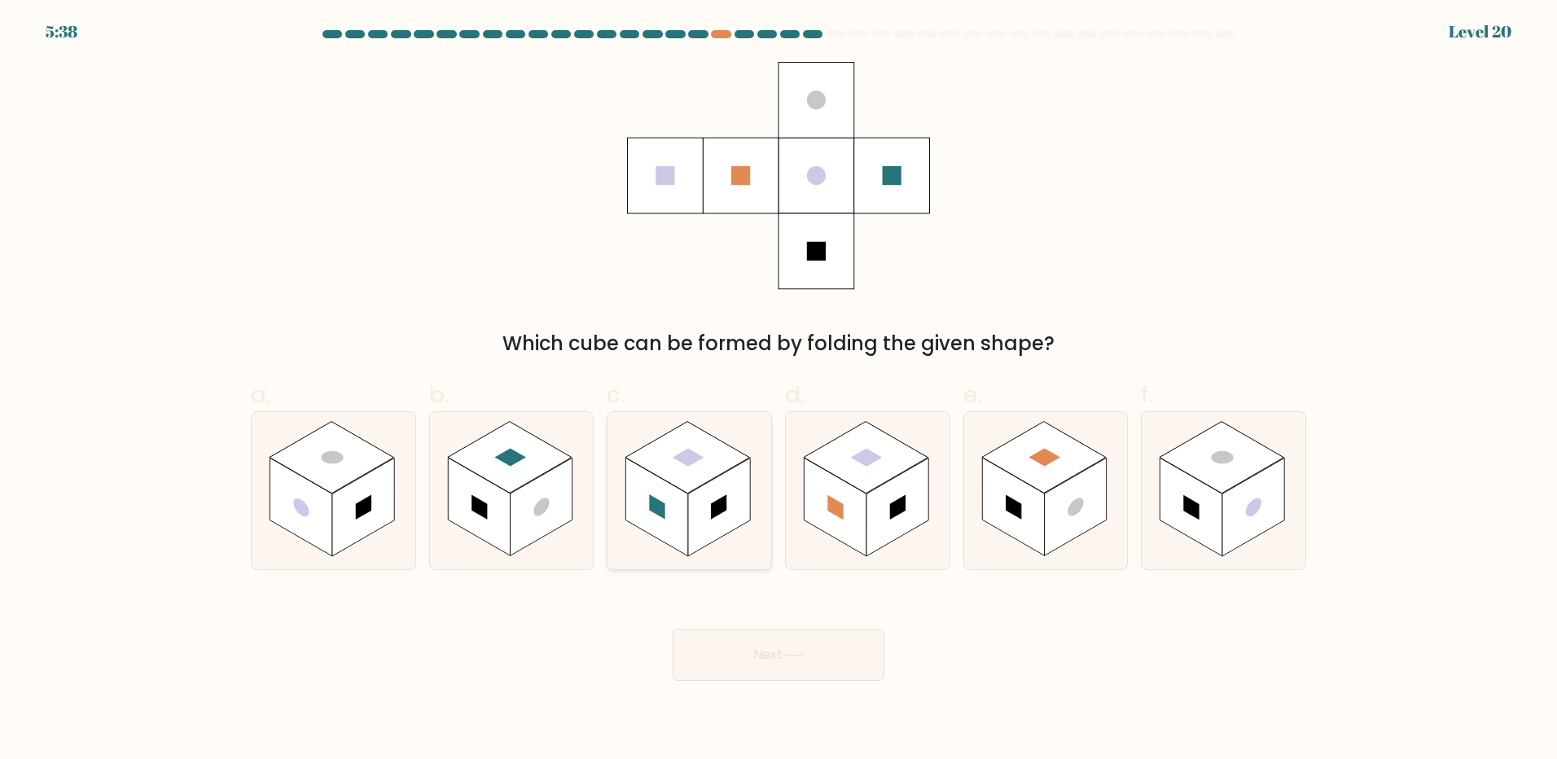
click at [683, 569] on icon at bounding box center [690, 490] width 164 height 157
click at [779, 390] on input "c." at bounding box center [779, 385] width 1 height 11
radio input "true"
drag, startPoint x: 775, startPoint y: 651, endPoint x: 1449, endPoint y: 632, distance: 673.9
click at [776, 651] on button "Next" at bounding box center [779, 655] width 212 height 52
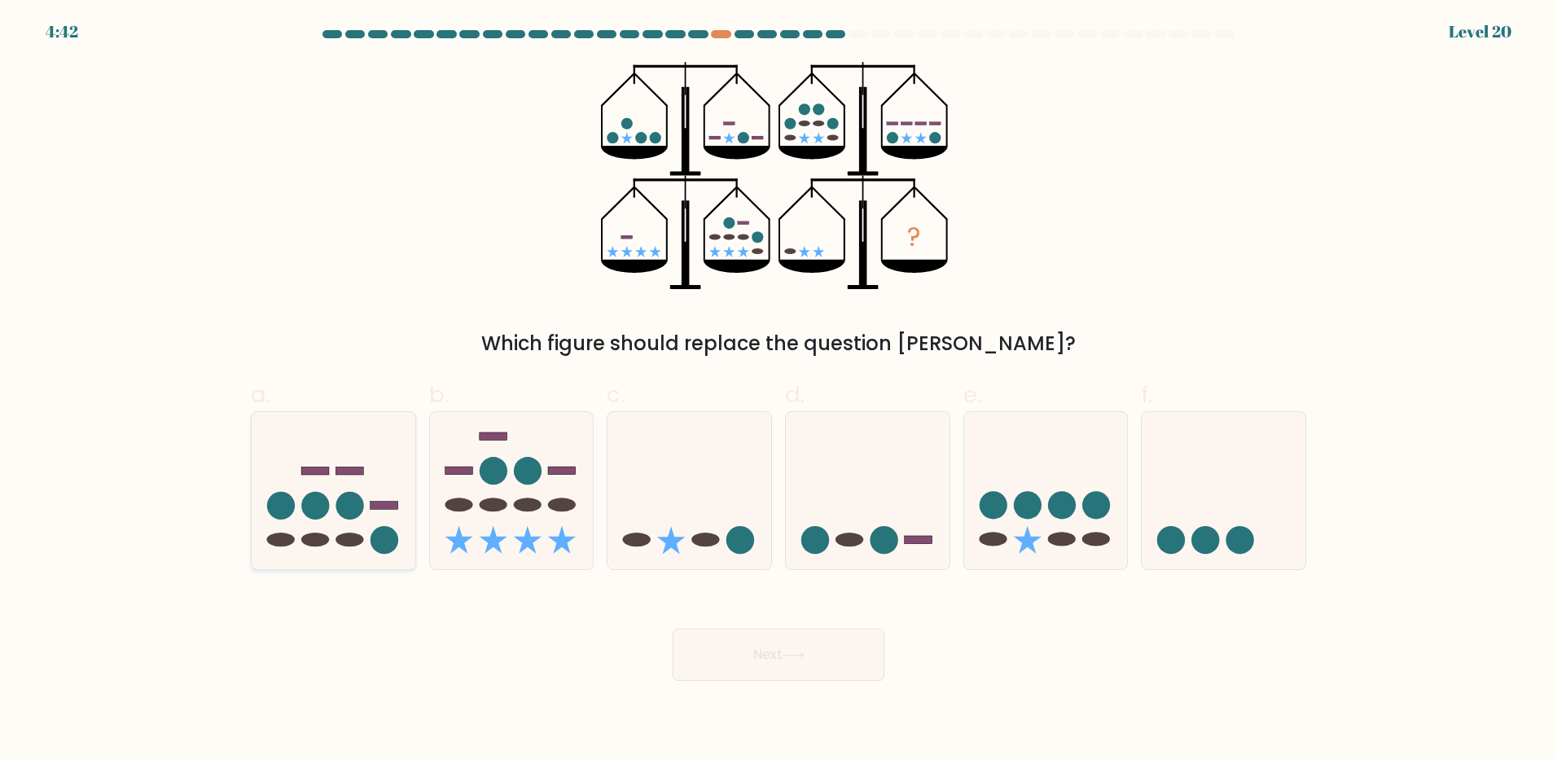
click at [323, 447] on icon at bounding box center [334, 490] width 164 height 135
click at [779, 390] on input "a." at bounding box center [779, 385] width 1 height 11
radio input "true"
click at [716, 648] on button "Next" at bounding box center [779, 655] width 212 height 52
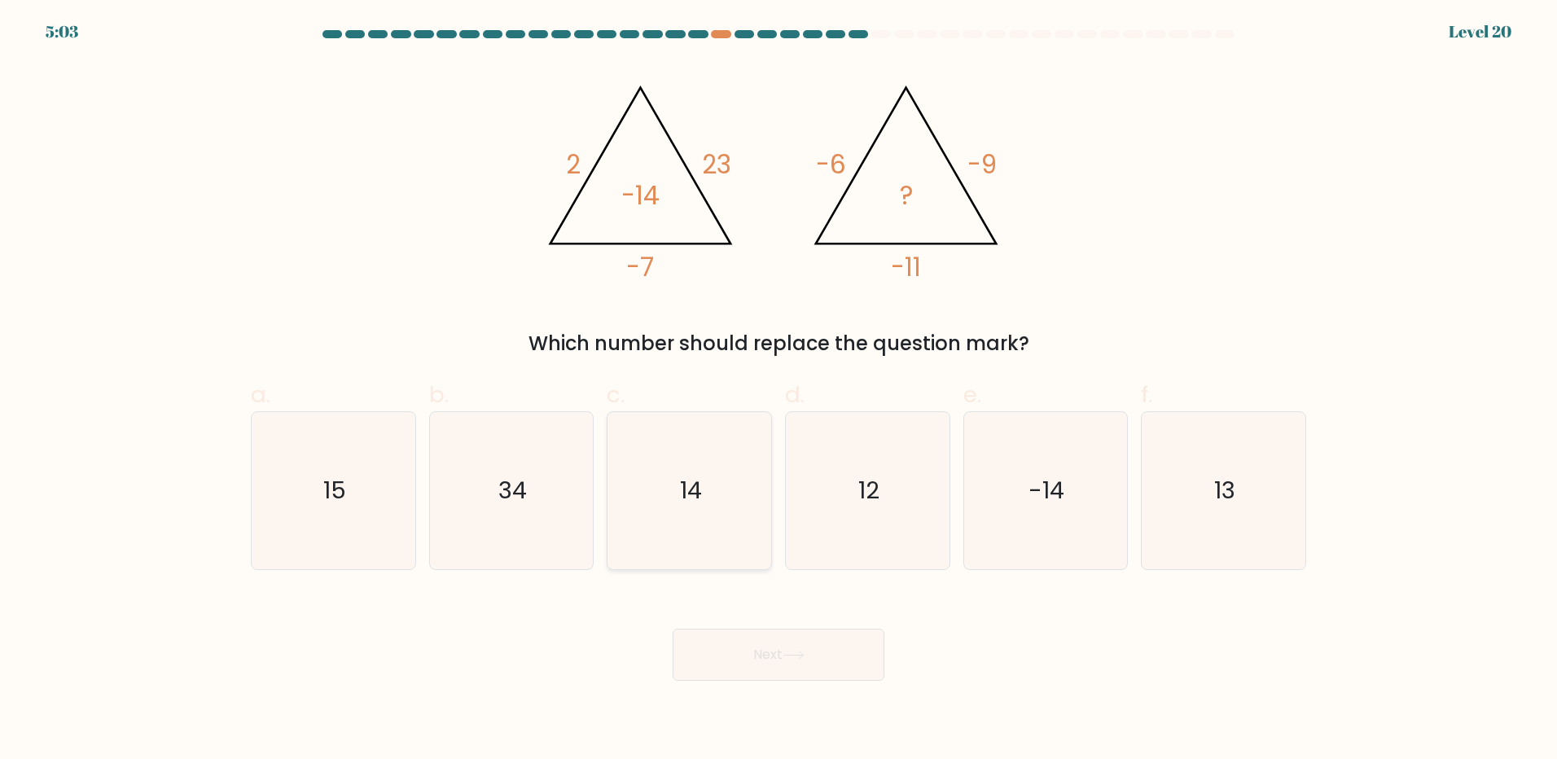
drag, startPoint x: 645, startPoint y: 509, endPoint x: 648, endPoint y: 517, distance: 8.8
click at [645, 510] on icon "14" at bounding box center [689, 490] width 157 height 157
click at [779, 390] on input "c. 14" at bounding box center [779, 385] width 1 height 11
radio input "true"
click at [743, 670] on button "Next" at bounding box center [779, 655] width 212 height 52
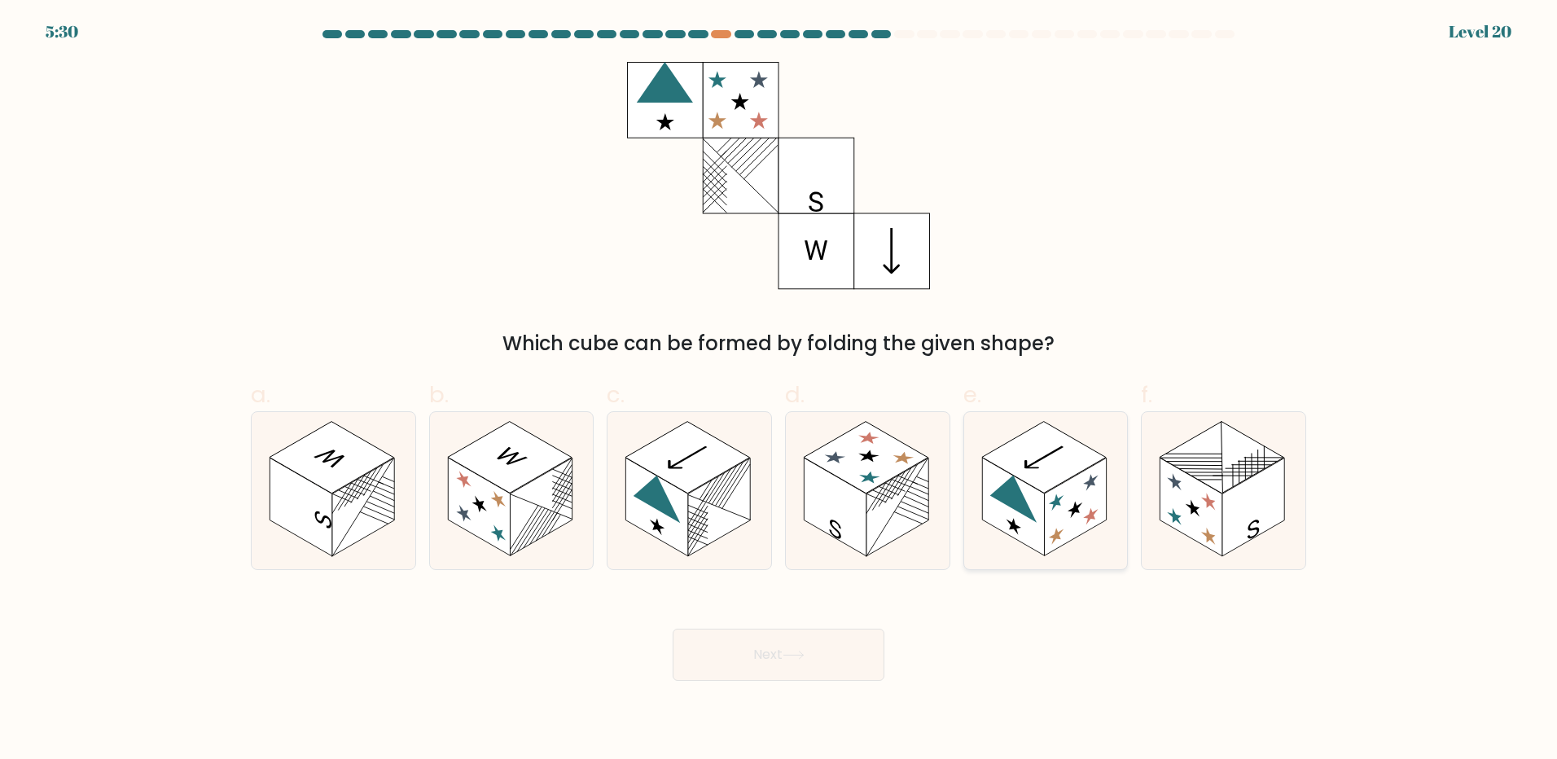
click at [1007, 490] on icon at bounding box center [1013, 492] width 46 height 61
click at [780, 390] on input "e." at bounding box center [779, 385] width 1 height 11
radio input "true"
click at [781, 662] on button "Next" at bounding box center [779, 655] width 212 height 52
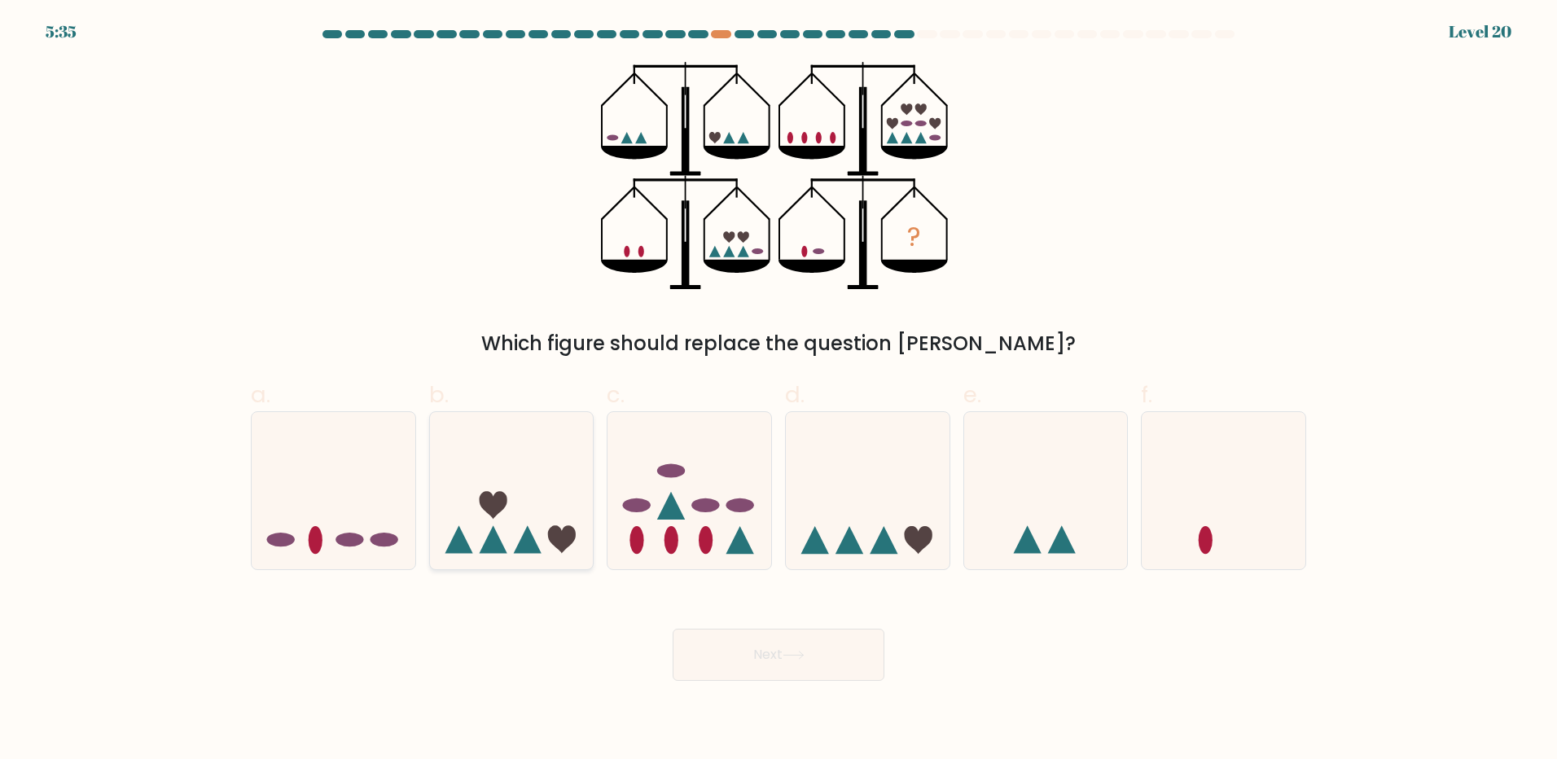
click at [560, 521] on icon at bounding box center [512, 490] width 164 height 135
click at [779, 390] on input "b." at bounding box center [779, 385] width 1 height 11
radio input "true"
click at [791, 649] on button "Next" at bounding box center [779, 655] width 212 height 52
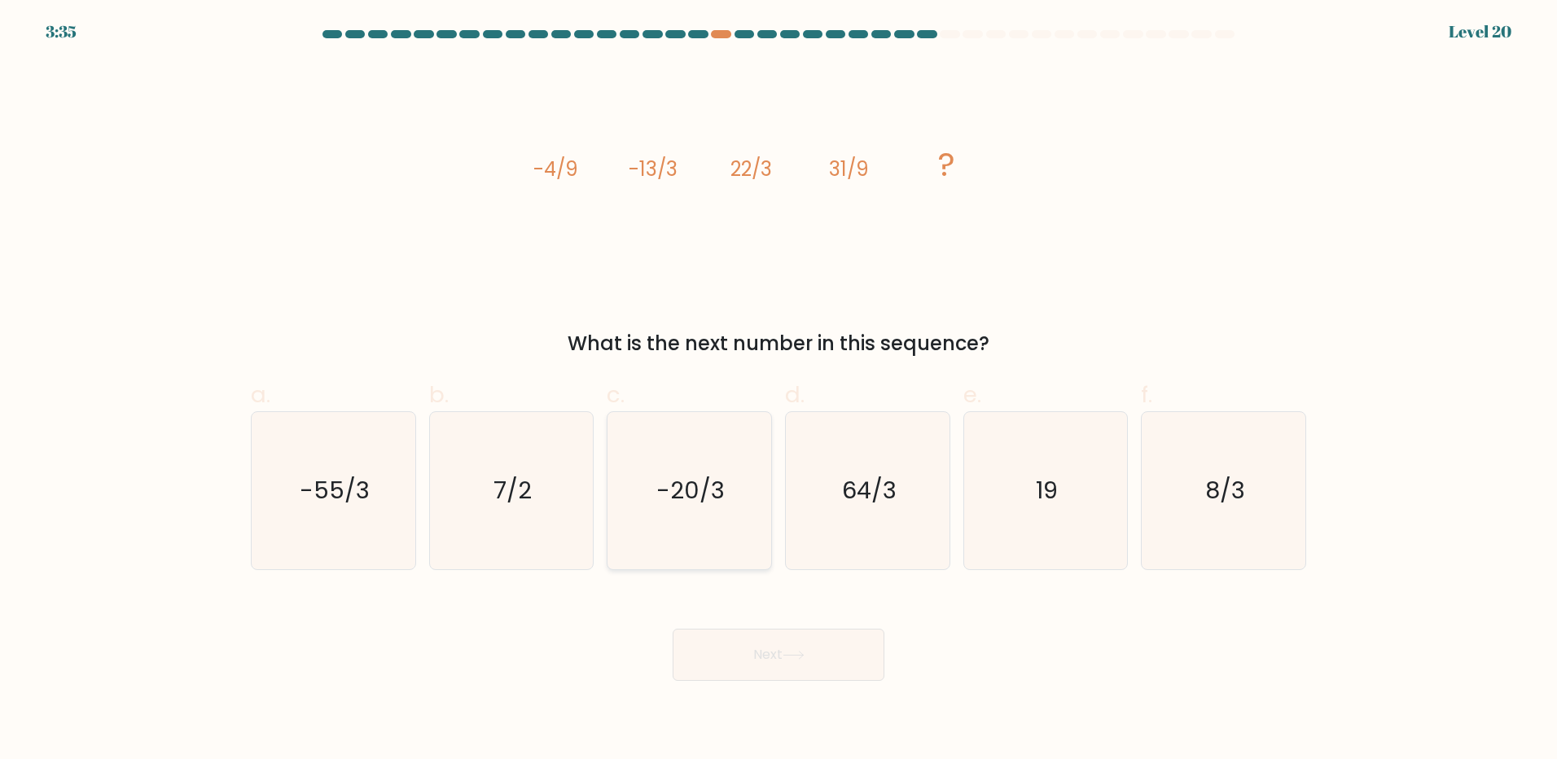
click at [665, 514] on icon "-20/3" at bounding box center [689, 490] width 157 height 157
click at [779, 390] on input "c. -20/3" at bounding box center [779, 385] width 1 height 11
radio input "true"
click at [753, 676] on body "3:35 Level 20" at bounding box center [778, 379] width 1557 height 759
click at [757, 661] on button "Next" at bounding box center [779, 655] width 212 height 52
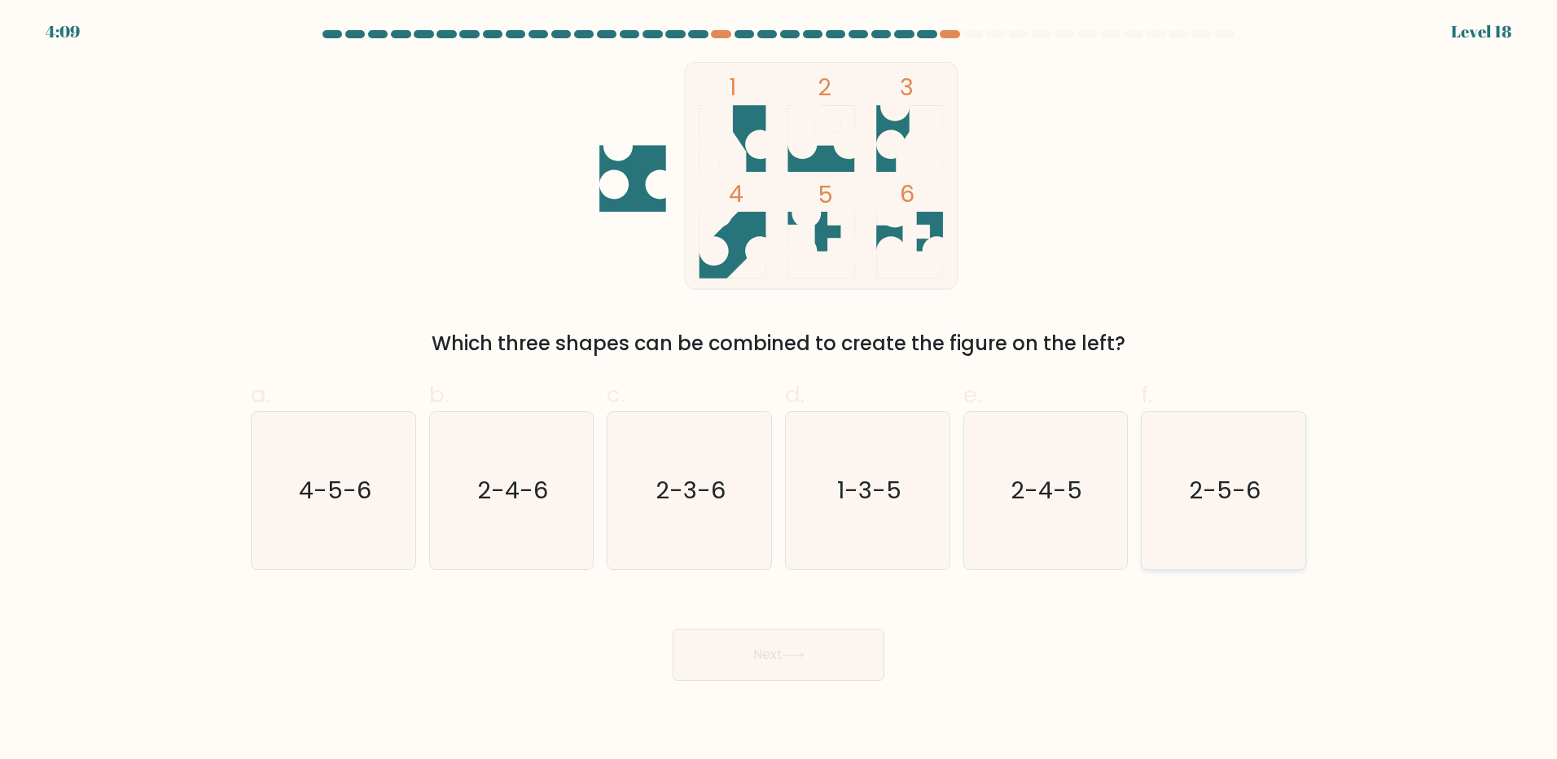
click at [1224, 515] on icon "2-5-6" at bounding box center [1223, 490] width 157 height 157
click at [780, 390] on input "f. 2-5-6" at bounding box center [779, 385] width 1 height 11
radio input "true"
click at [841, 648] on button "Next" at bounding box center [779, 655] width 212 height 52
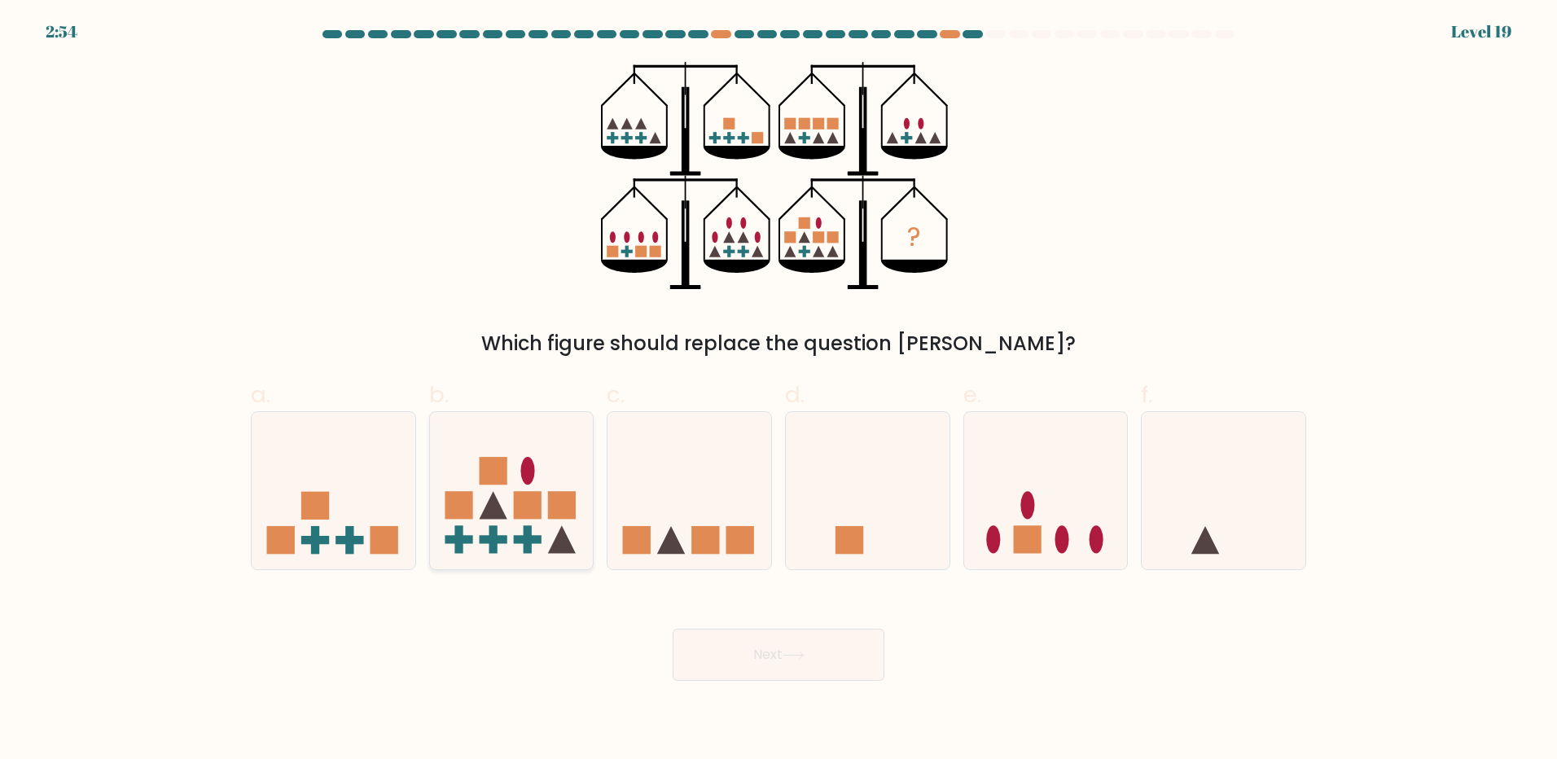
click at [482, 540] on rect at bounding box center [493, 540] width 28 height 8
click at [779, 390] on input "b." at bounding box center [779, 385] width 1 height 11
radio input "true"
drag, startPoint x: 701, startPoint y: 622, endPoint x: 714, endPoint y: 643, distance: 24.9
click at [703, 628] on div "Next" at bounding box center [778, 635] width 1075 height 91
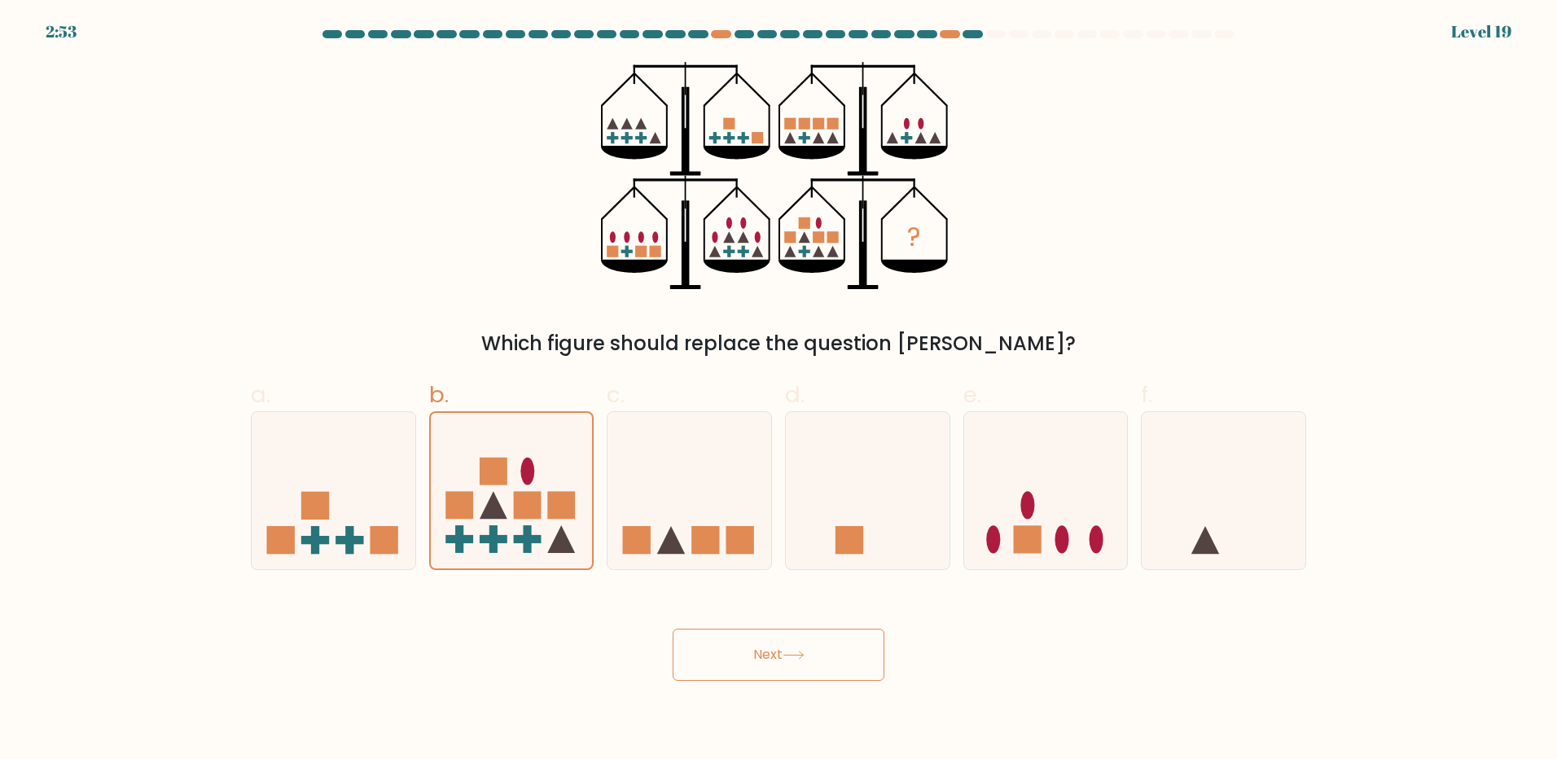
click at [715, 644] on button "Next" at bounding box center [779, 655] width 212 height 52
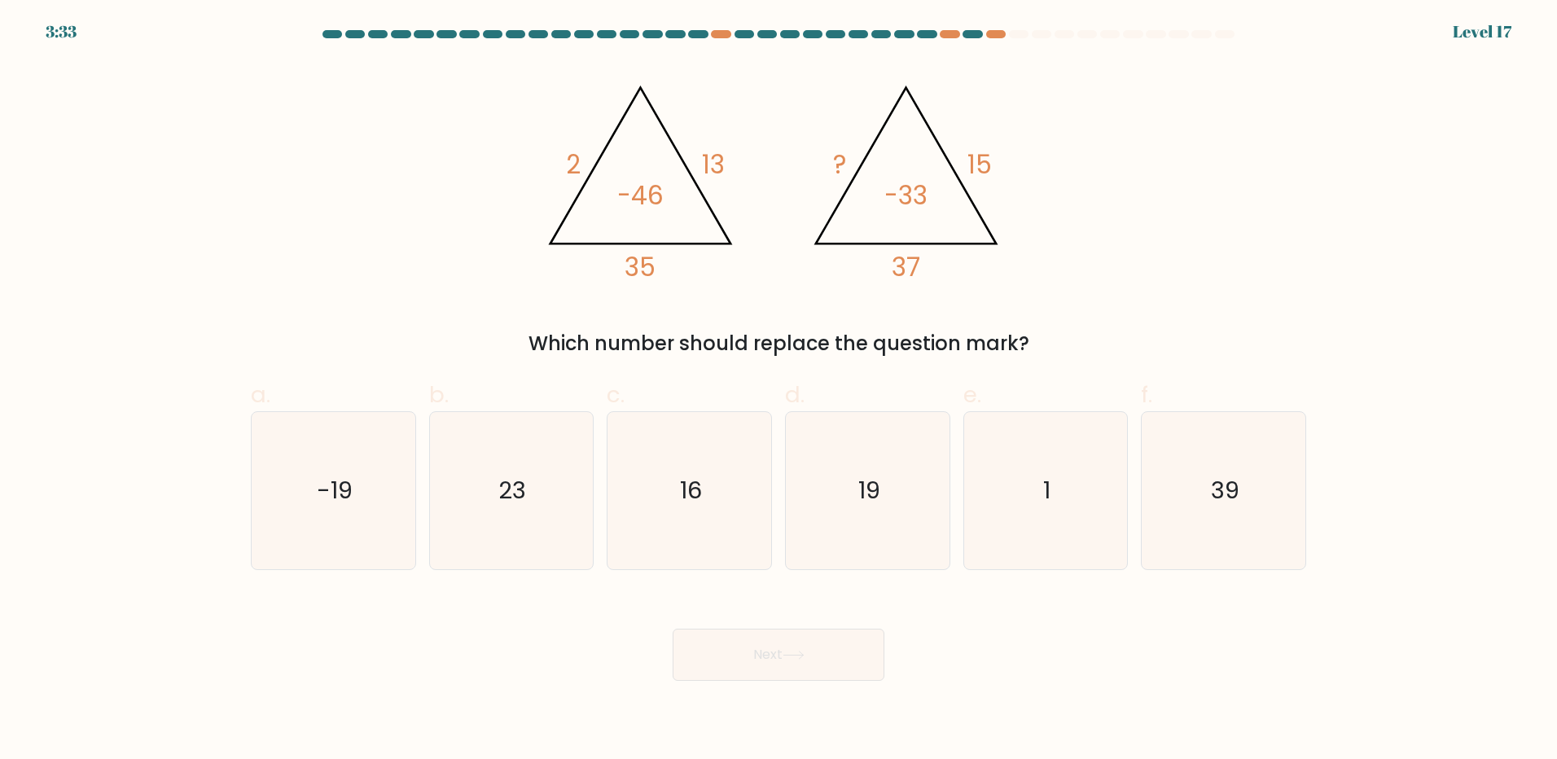
drag, startPoint x: 534, startPoint y: 496, endPoint x: 673, endPoint y: 615, distance: 182.5
click at [543, 506] on icon "23" at bounding box center [511, 490] width 157 height 157
click at [779, 390] on input "b. 23" at bounding box center [779, 385] width 1 height 11
radio input "true"
click at [724, 656] on button "Next" at bounding box center [779, 655] width 212 height 52
